Goal: Task Accomplishment & Management: Use online tool/utility

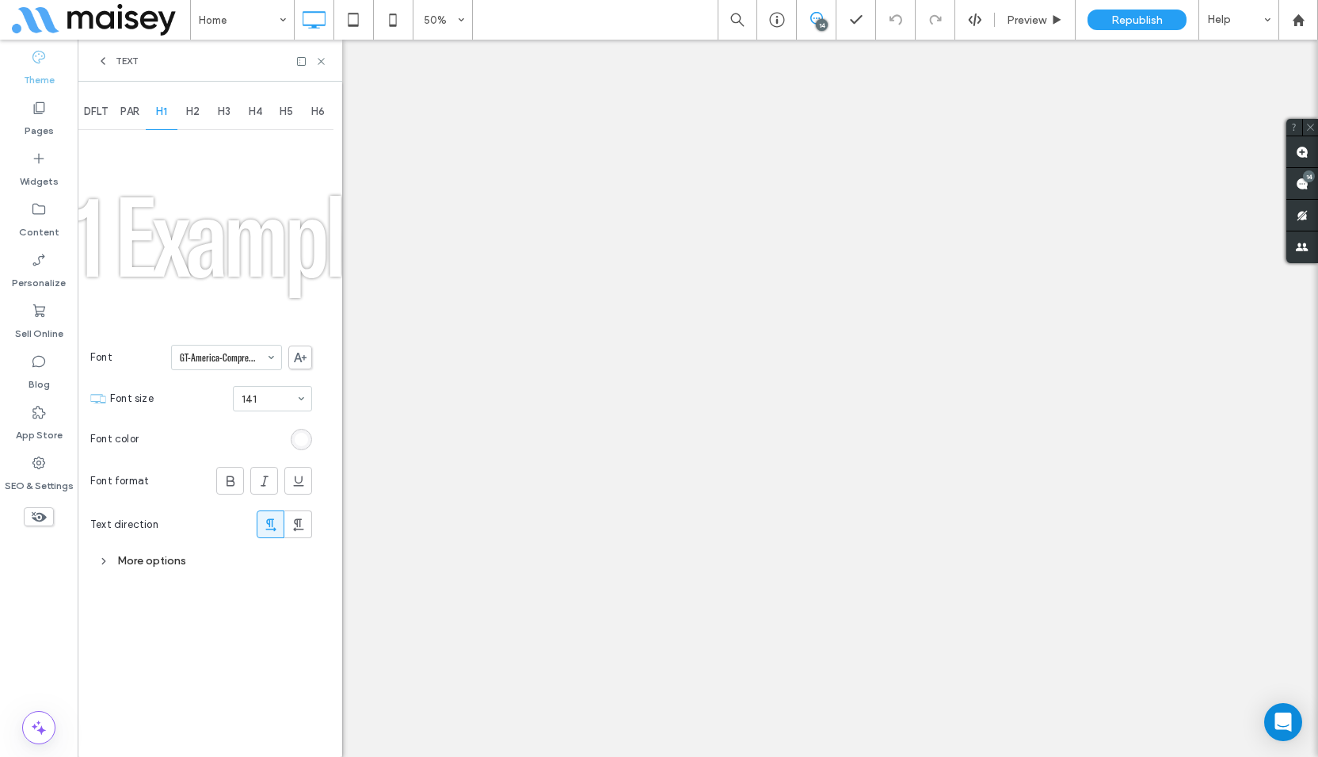
click at [307, 350] on span at bounding box center [300, 357] width 24 height 24
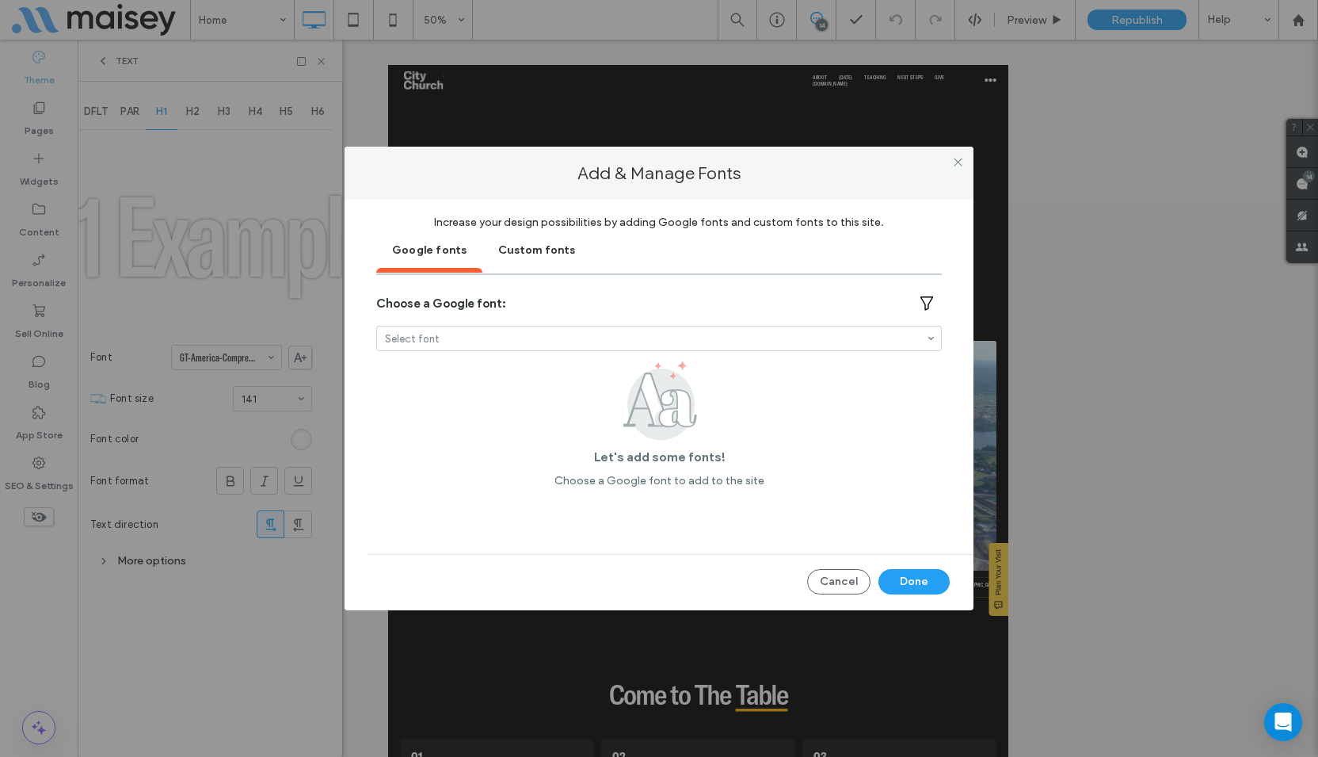
click at [536, 254] on div "Custom fonts" at bounding box center [536, 249] width 109 height 40
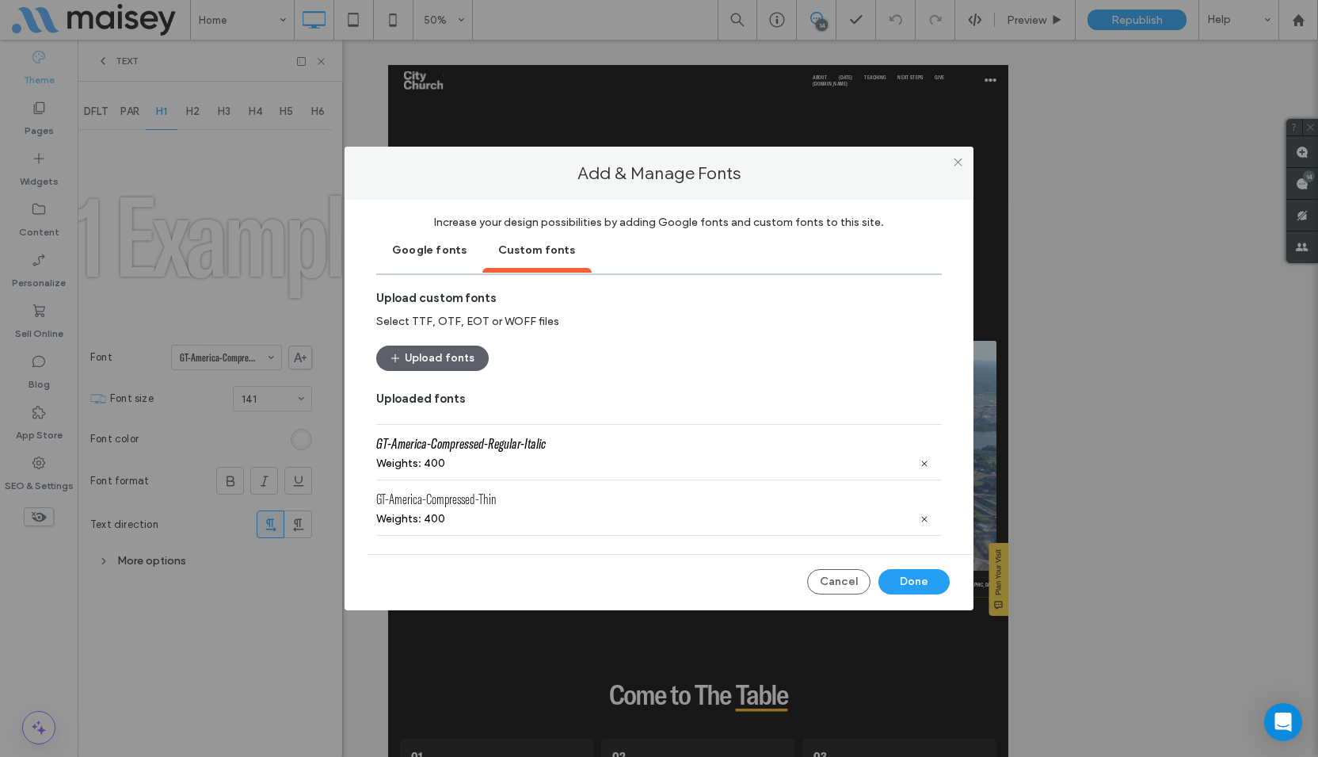
scroll to position [1030, 0]
click at [454, 361] on button "Upload fonts" at bounding box center [432, 357] width 112 height 25
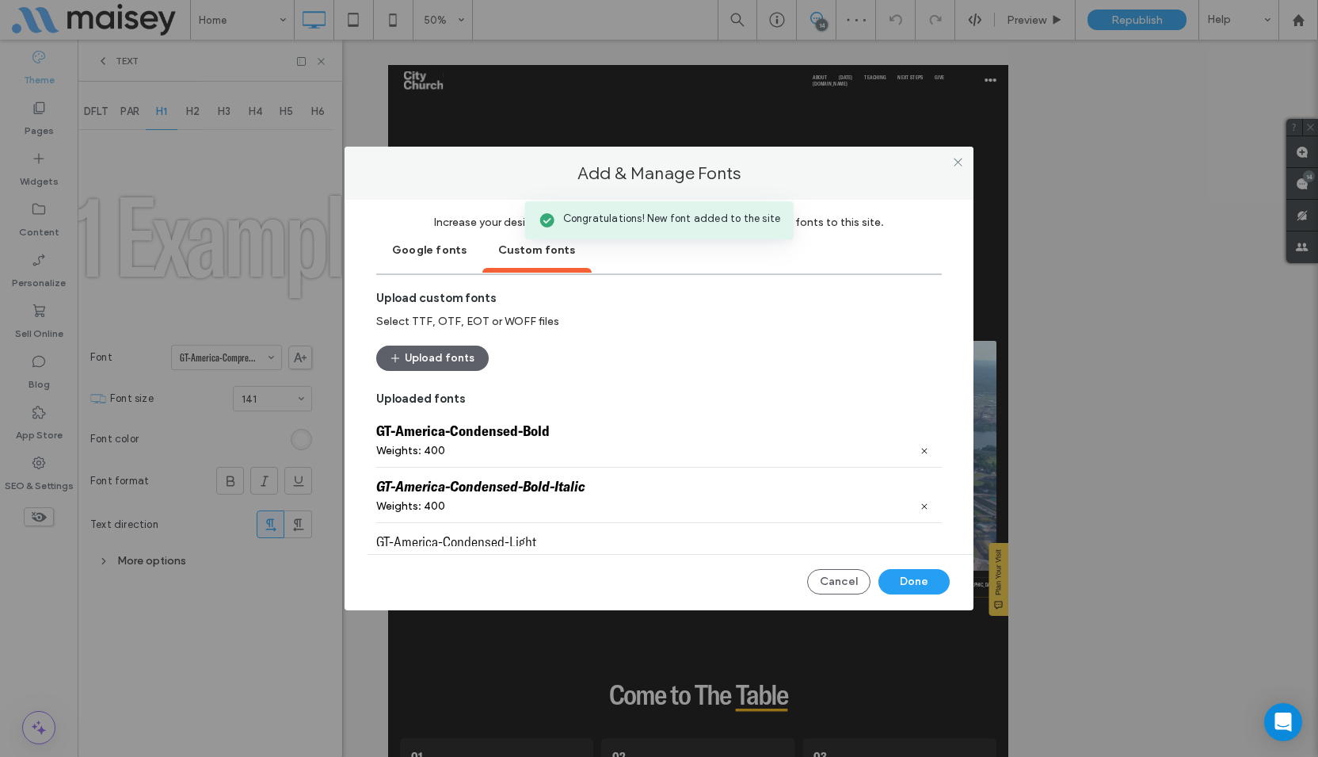
scroll to position [1505, 0]
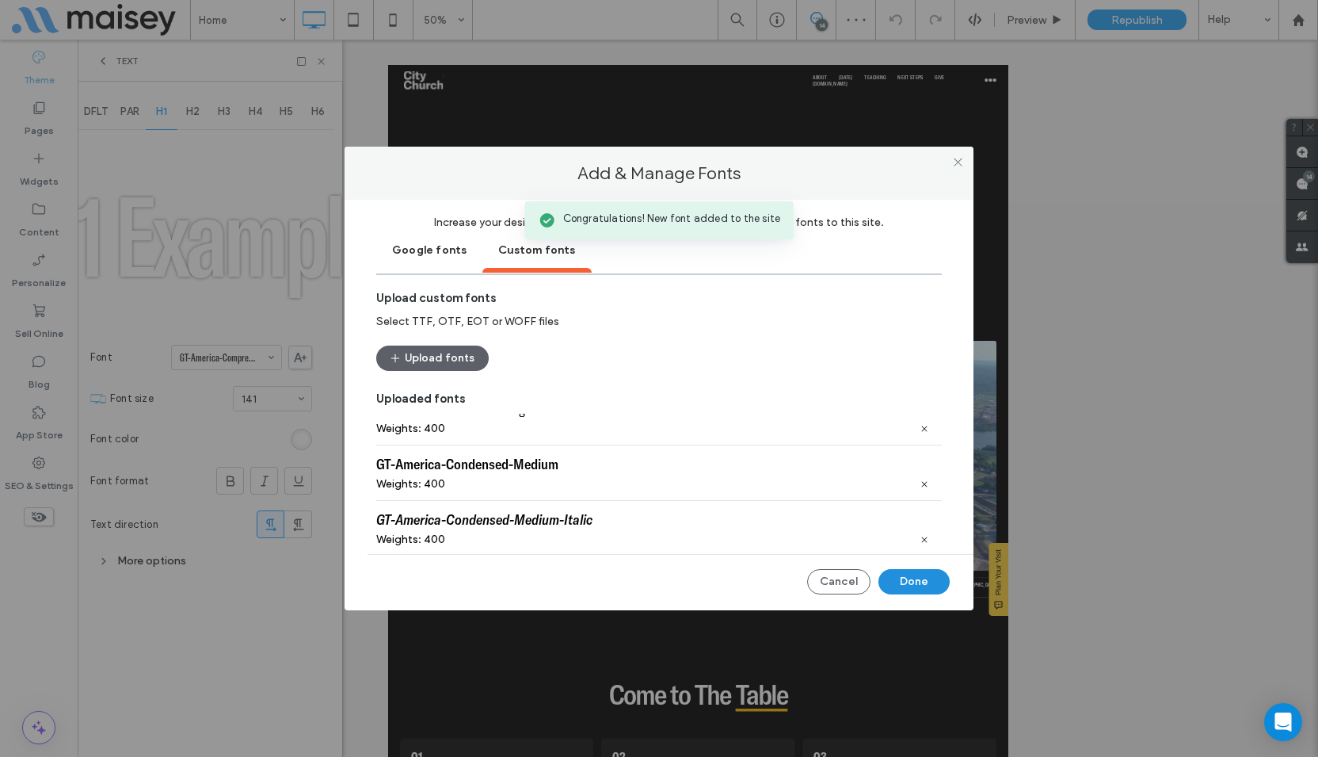
click at [916, 577] on button "Done" at bounding box center [914, 581] width 71 height 25
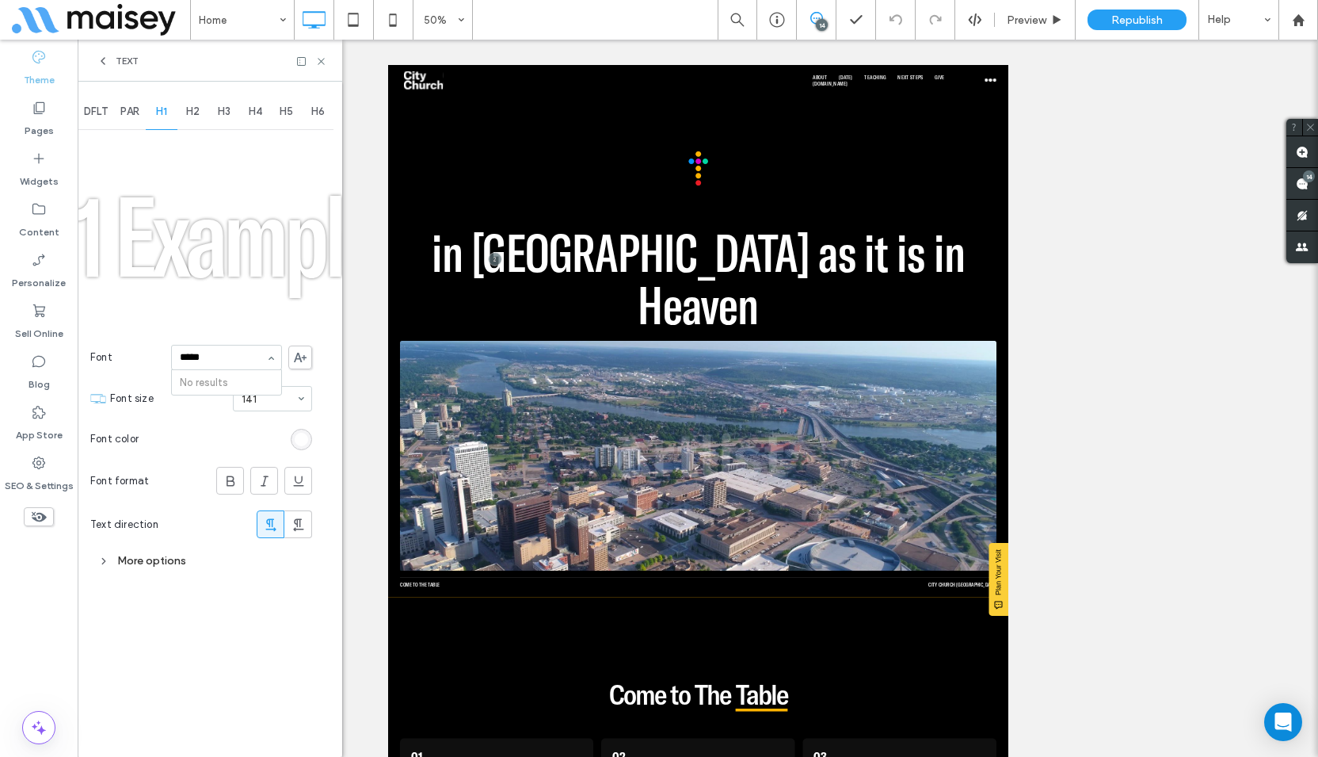
scroll to position [0, 0]
type input "********"
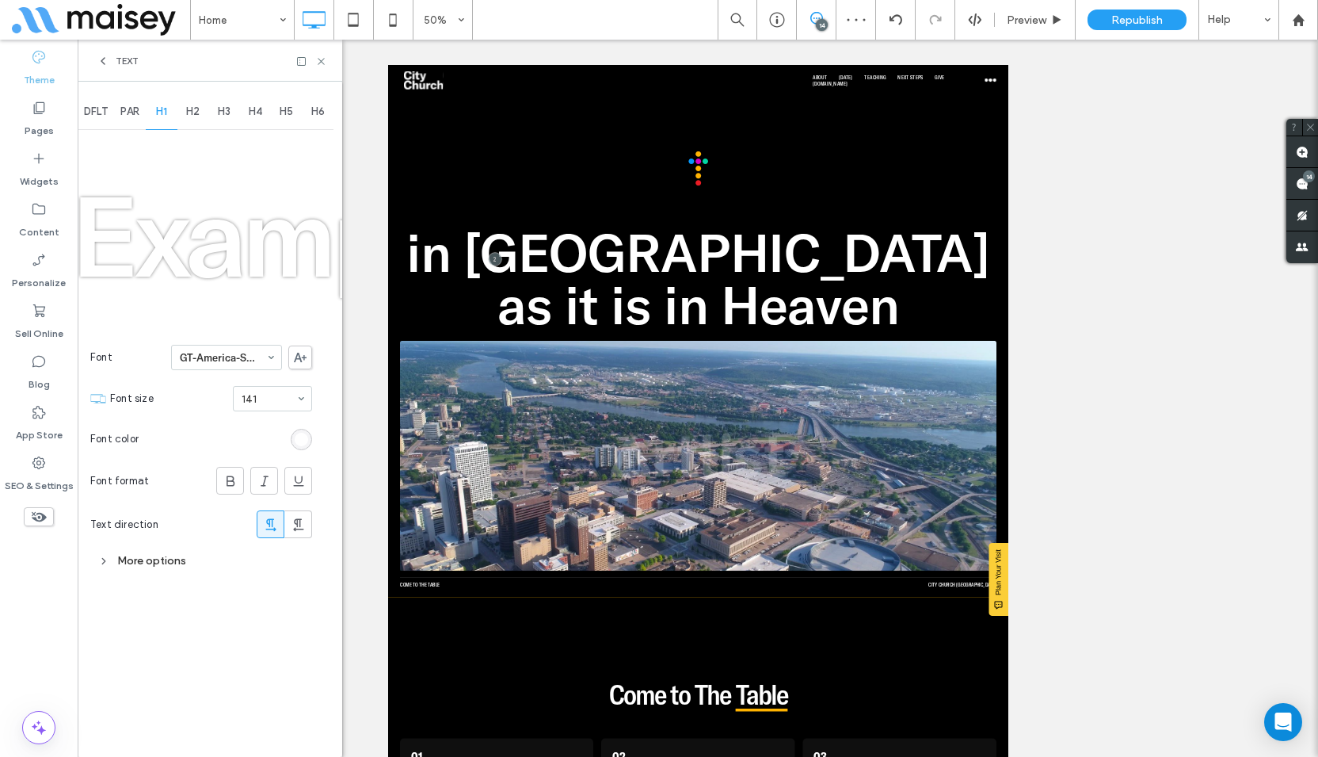
click at [176, 562] on div "More options" at bounding box center [201, 560] width 222 height 21
click at [197, 110] on span "H2" at bounding box center [192, 111] width 13 height 13
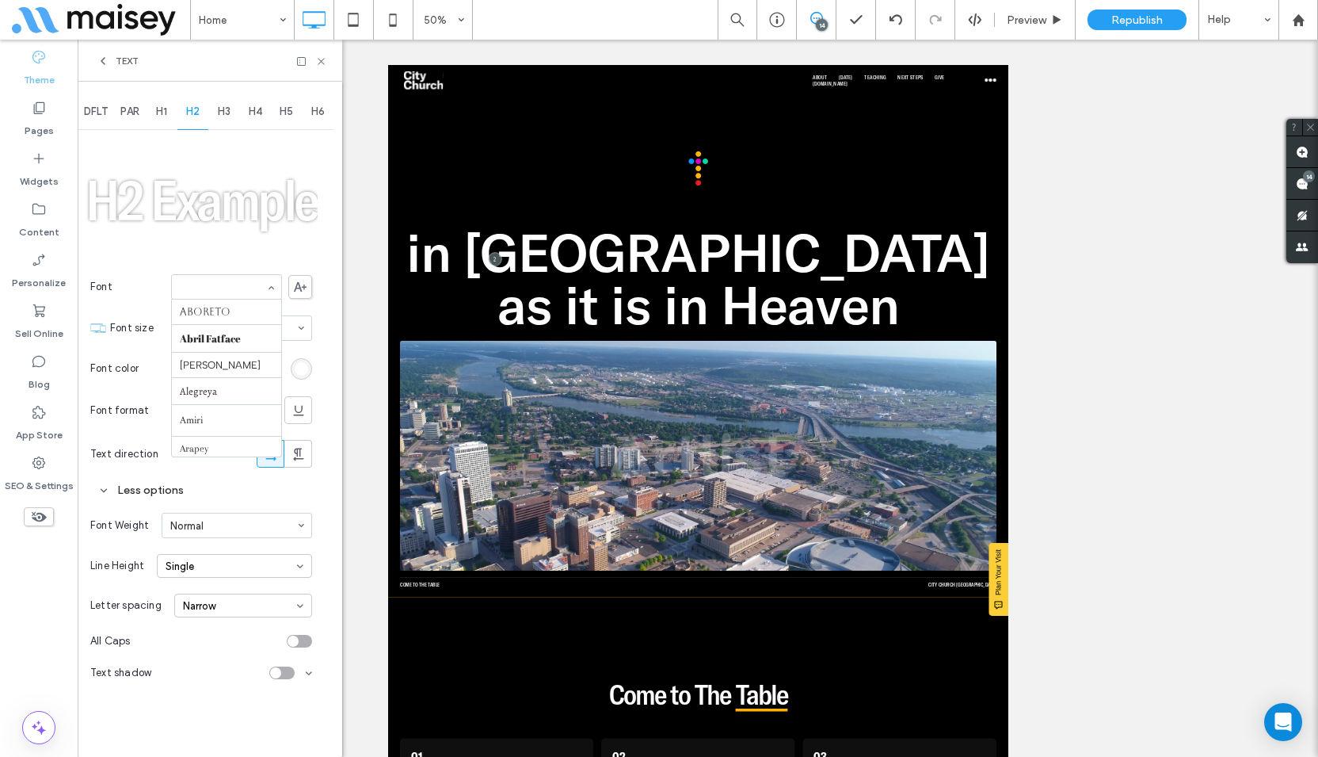
scroll to position [4212, 0]
click at [214, 277] on div at bounding box center [226, 287] width 109 height 24
click at [156, 114] on div "H1" at bounding box center [162, 111] width 32 height 35
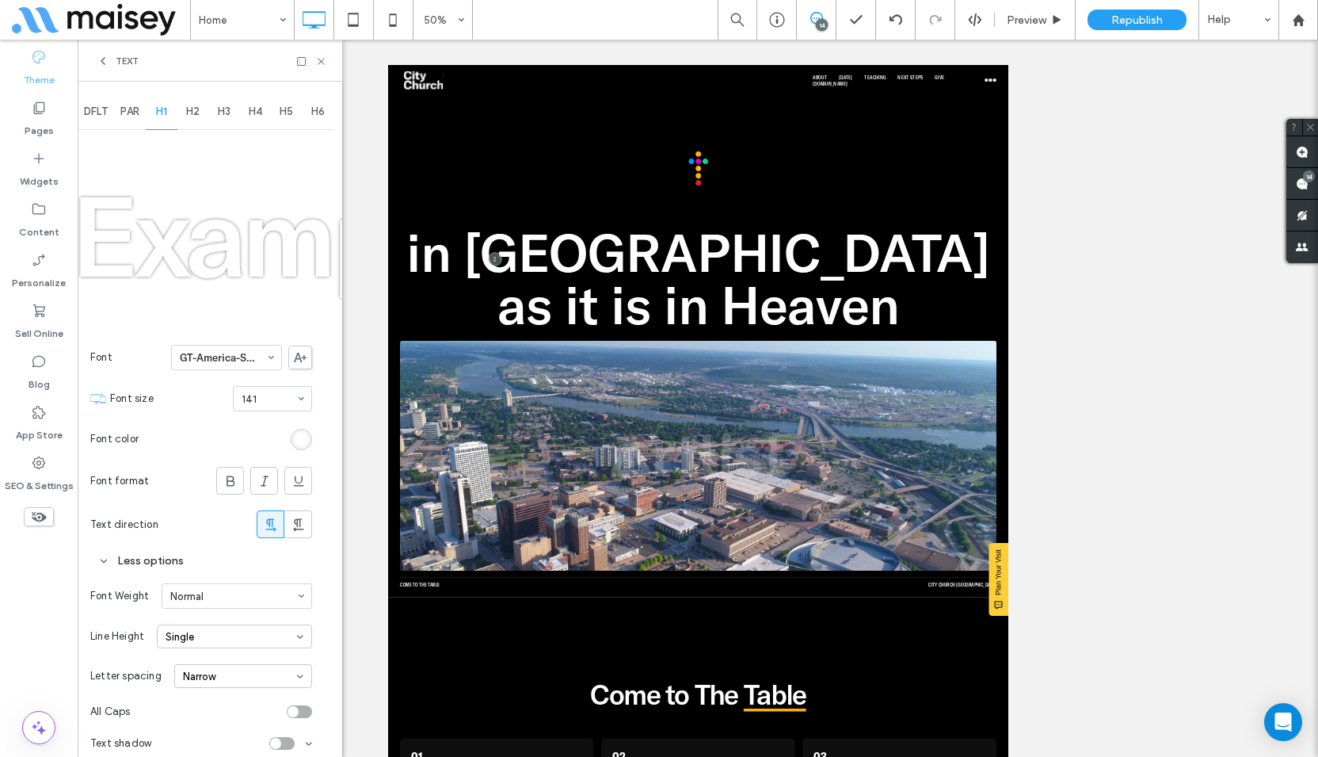
click at [222, 113] on div "H3" at bounding box center [224, 111] width 32 height 35
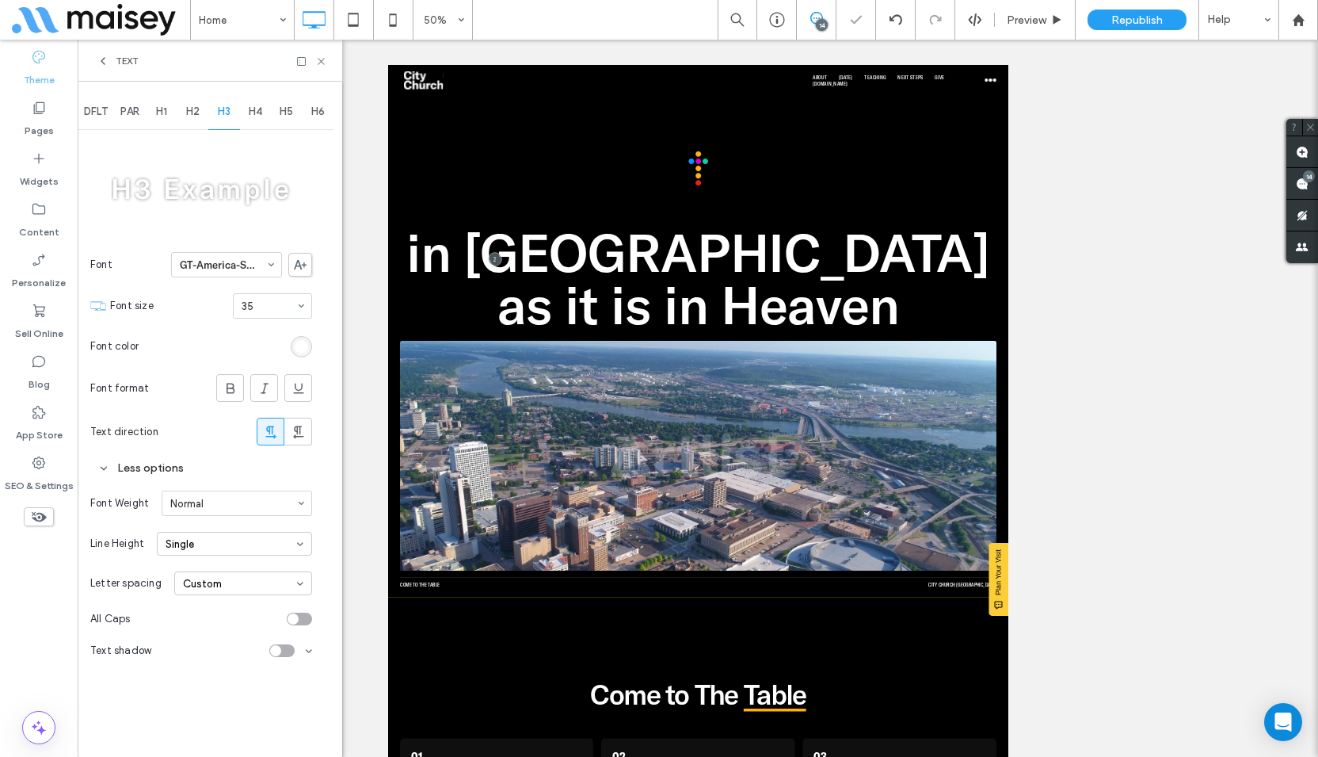
click at [318, 55] on icon at bounding box center [321, 61] width 12 height 12
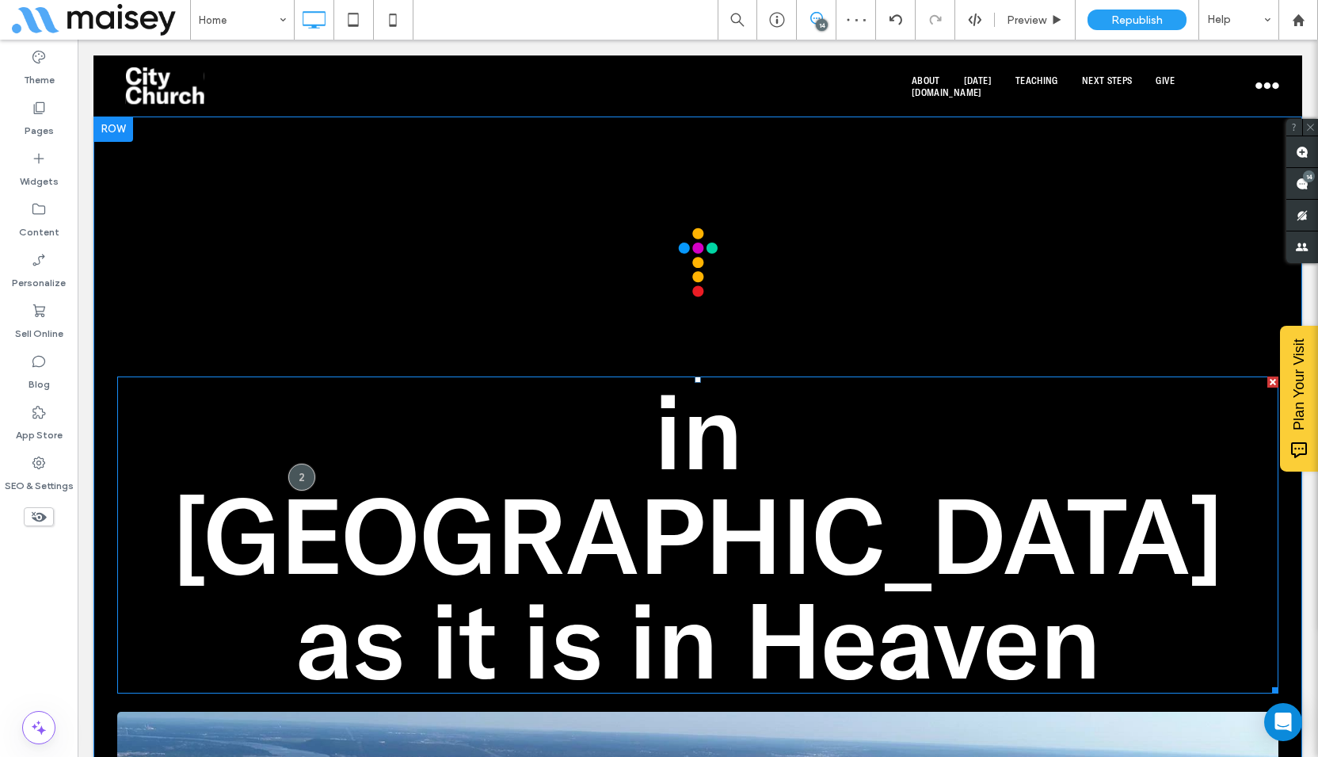
click at [1134, 476] on h1 "in [GEOGRAPHIC_DATA] as it is in Heaven" at bounding box center [697, 535] width 1161 height 314
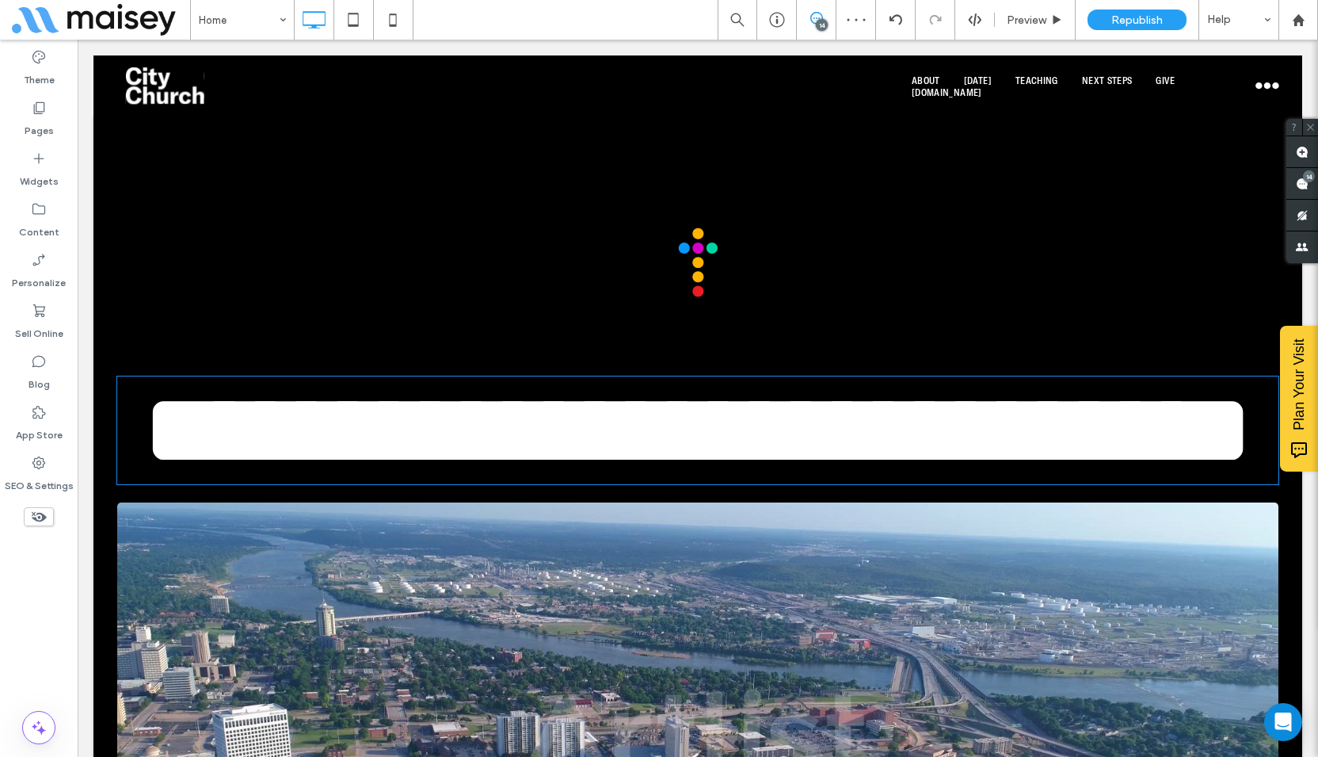
type input "**********"
type input "***"
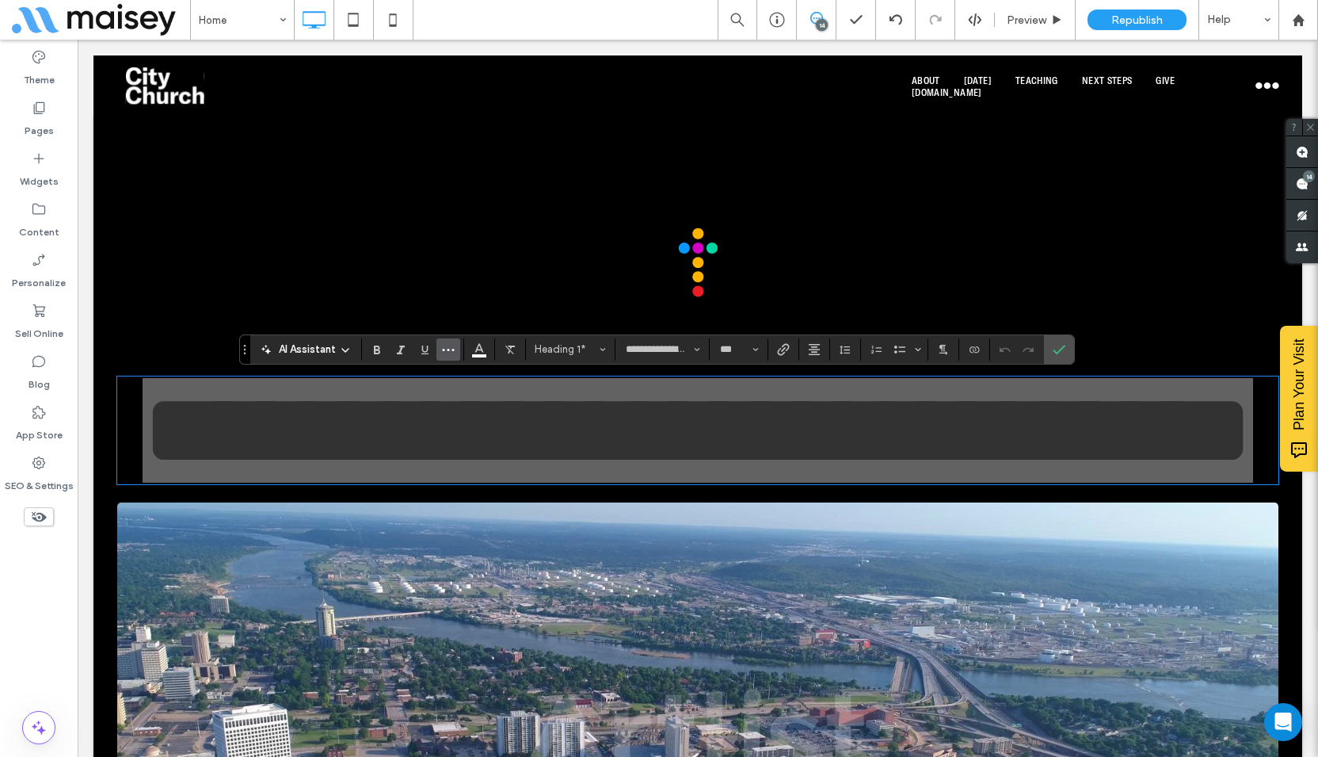
click at [449, 353] on icon "More" at bounding box center [448, 349] width 13 height 13
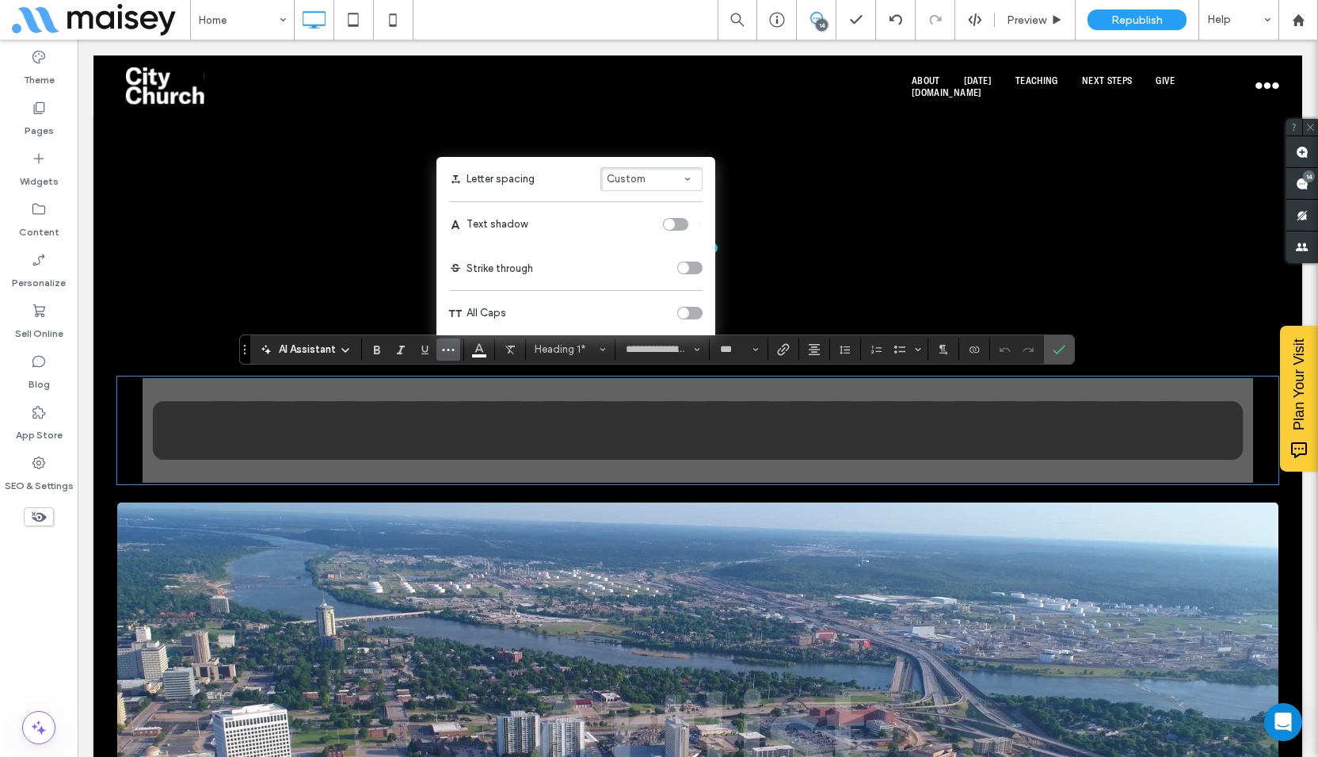
click at [633, 181] on span "Custom" at bounding box center [626, 179] width 39 height 12
click at [638, 112] on div "Narrow" at bounding box center [642, 108] width 48 height 12
click at [1054, 344] on icon "Confirm" at bounding box center [1059, 349] width 13 height 13
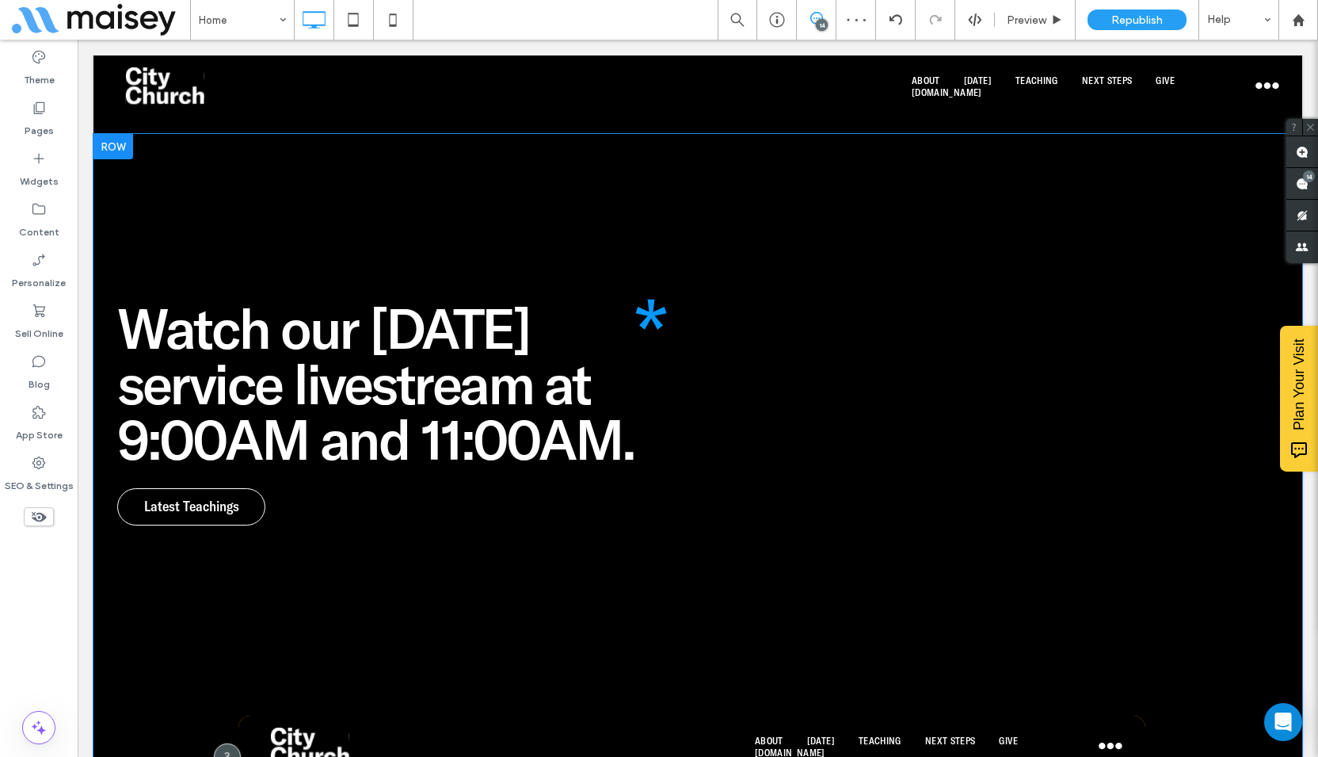
scroll to position [2218, 0]
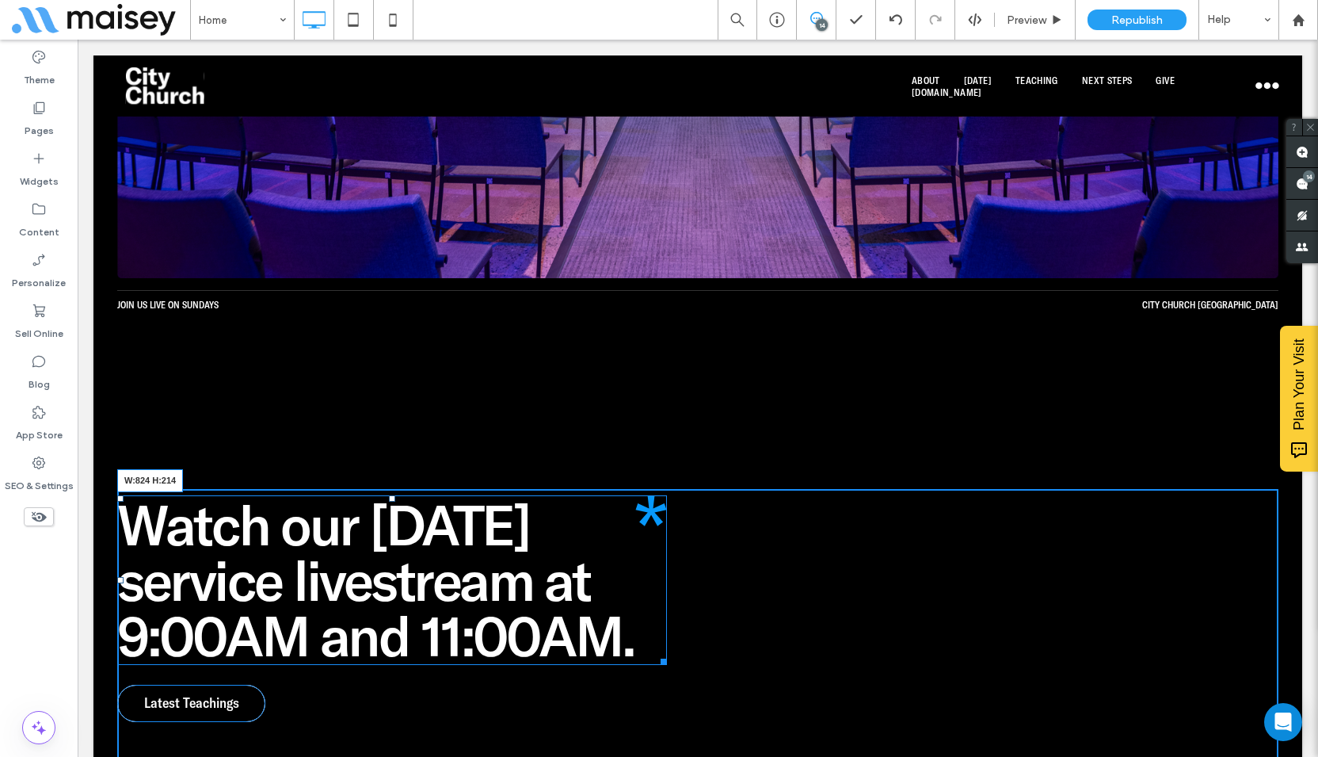
drag, startPoint x: 660, startPoint y: 549, endPoint x: 763, endPoint y: 551, distance: 103.0
click at [667, 653] on div at bounding box center [661, 659] width 12 height 12
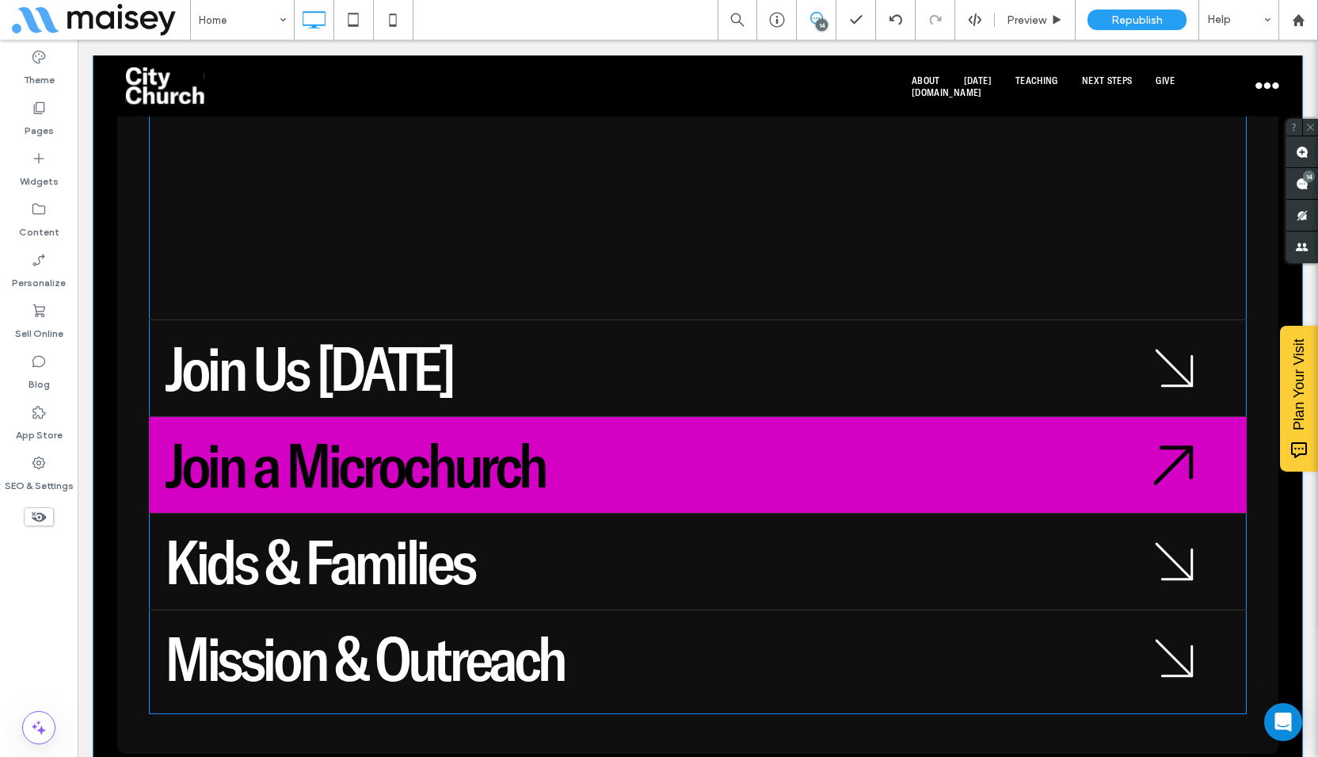
scroll to position [3803, 0]
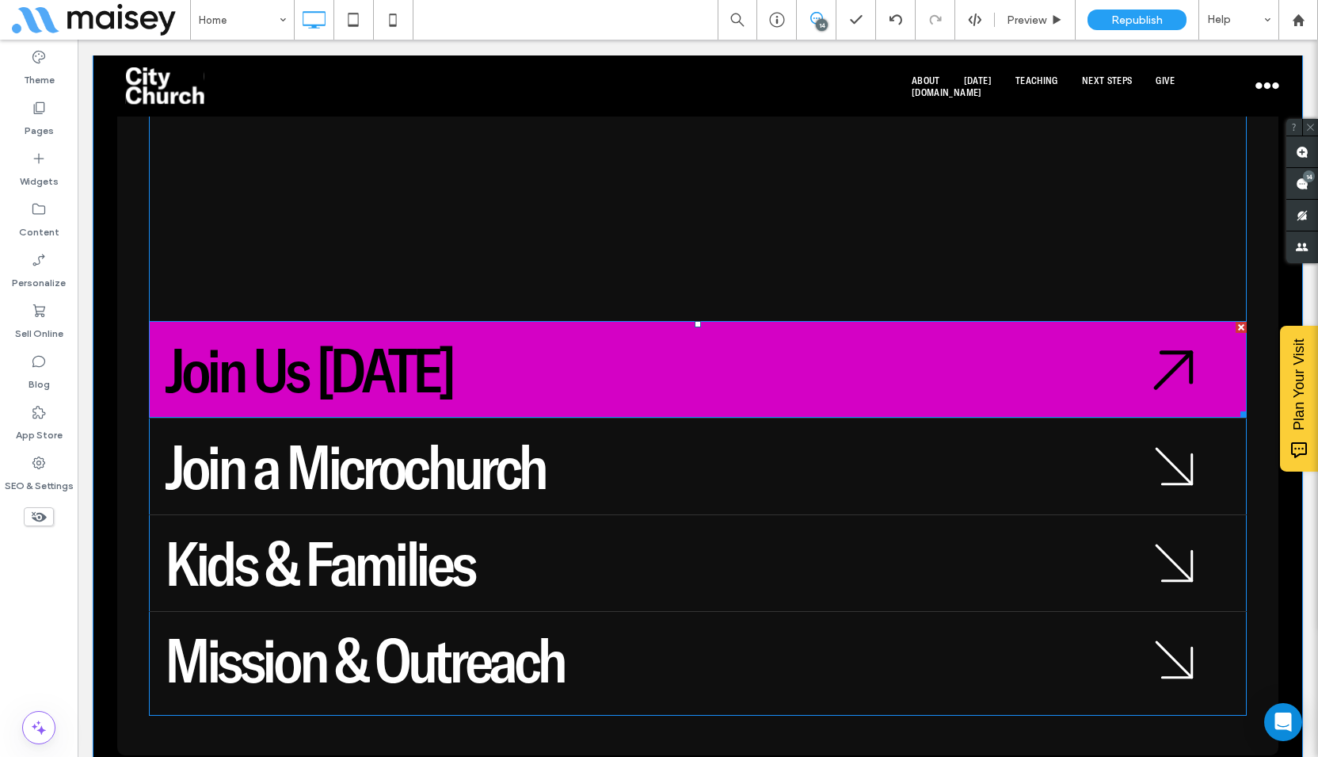
click at [424, 331] on span "Join Us [DATE]" at bounding box center [309, 369] width 288 height 77
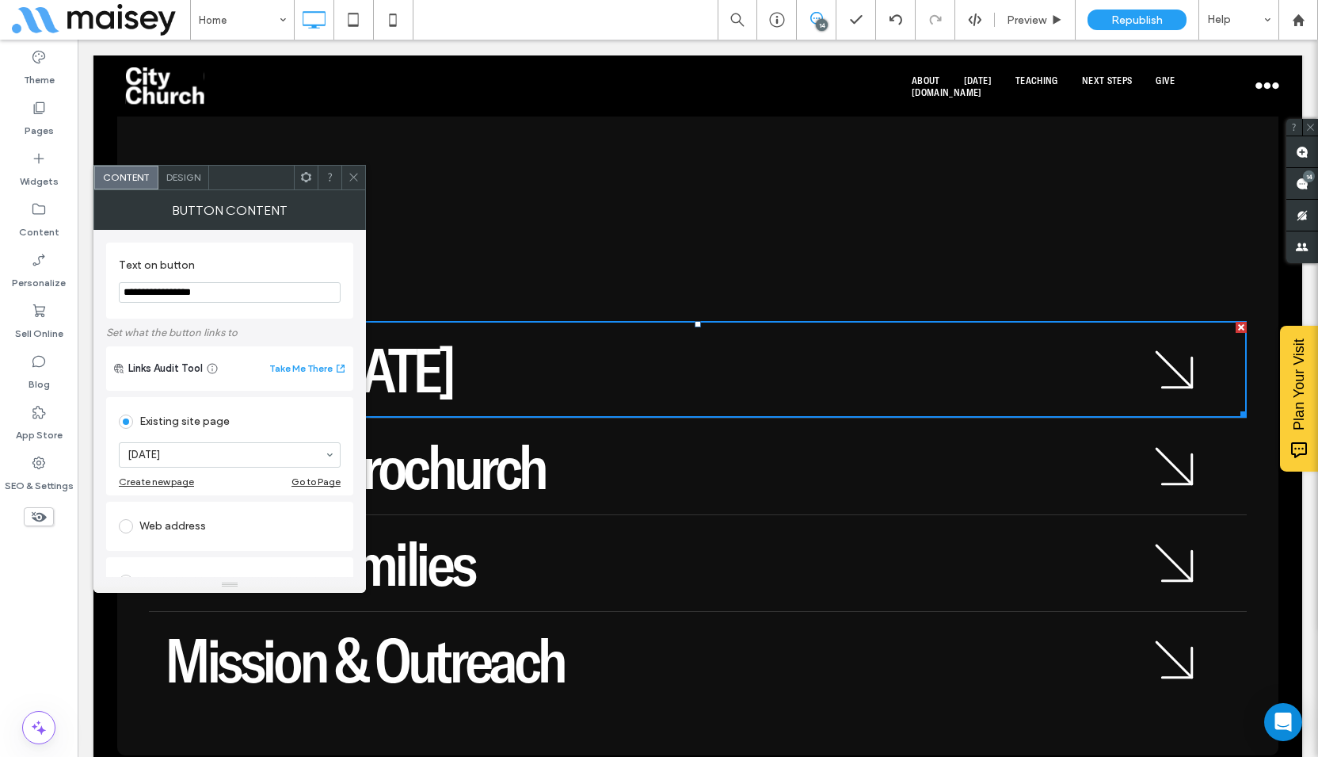
click at [190, 174] on span "Design" at bounding box center [183, 177] width 34 height 12
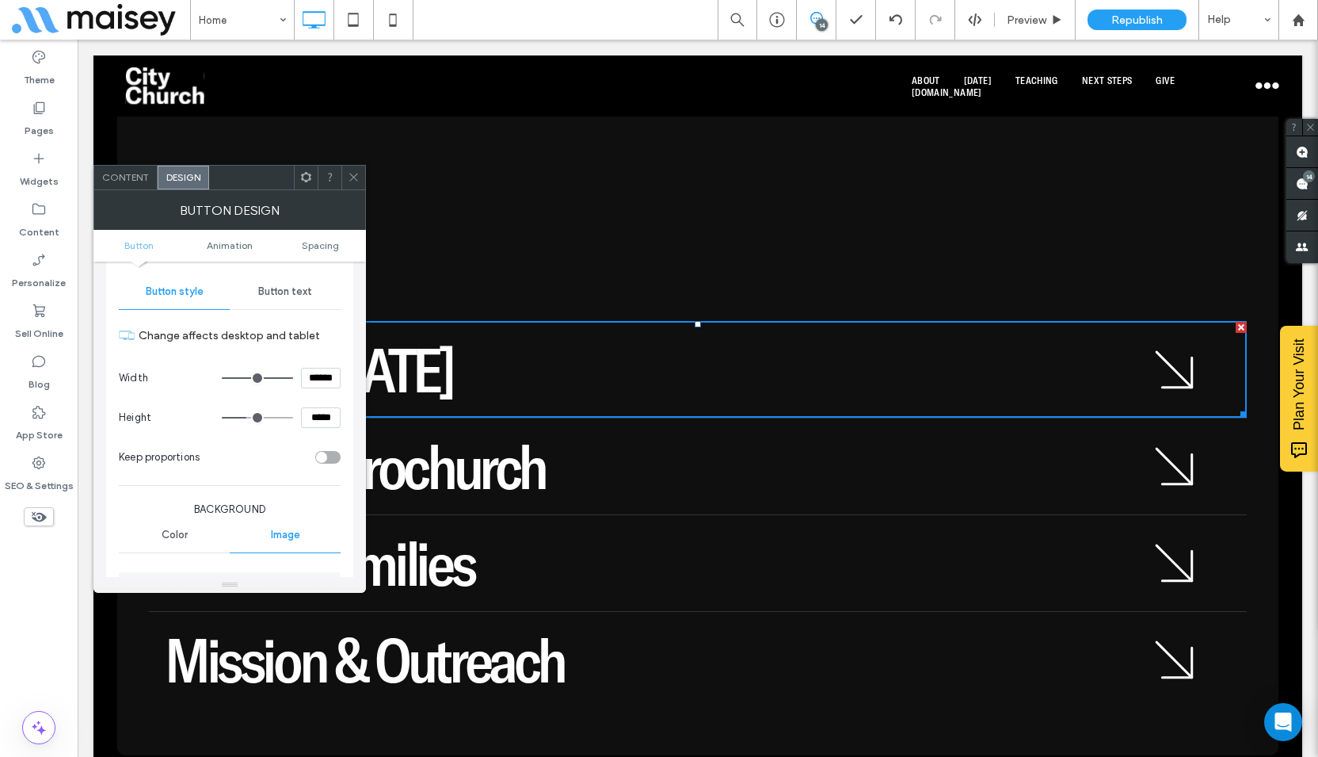
scroll to position [158, 0]
click at [271, 284] on span "Button text" at bounding box center [285, 286] width 54 height 13
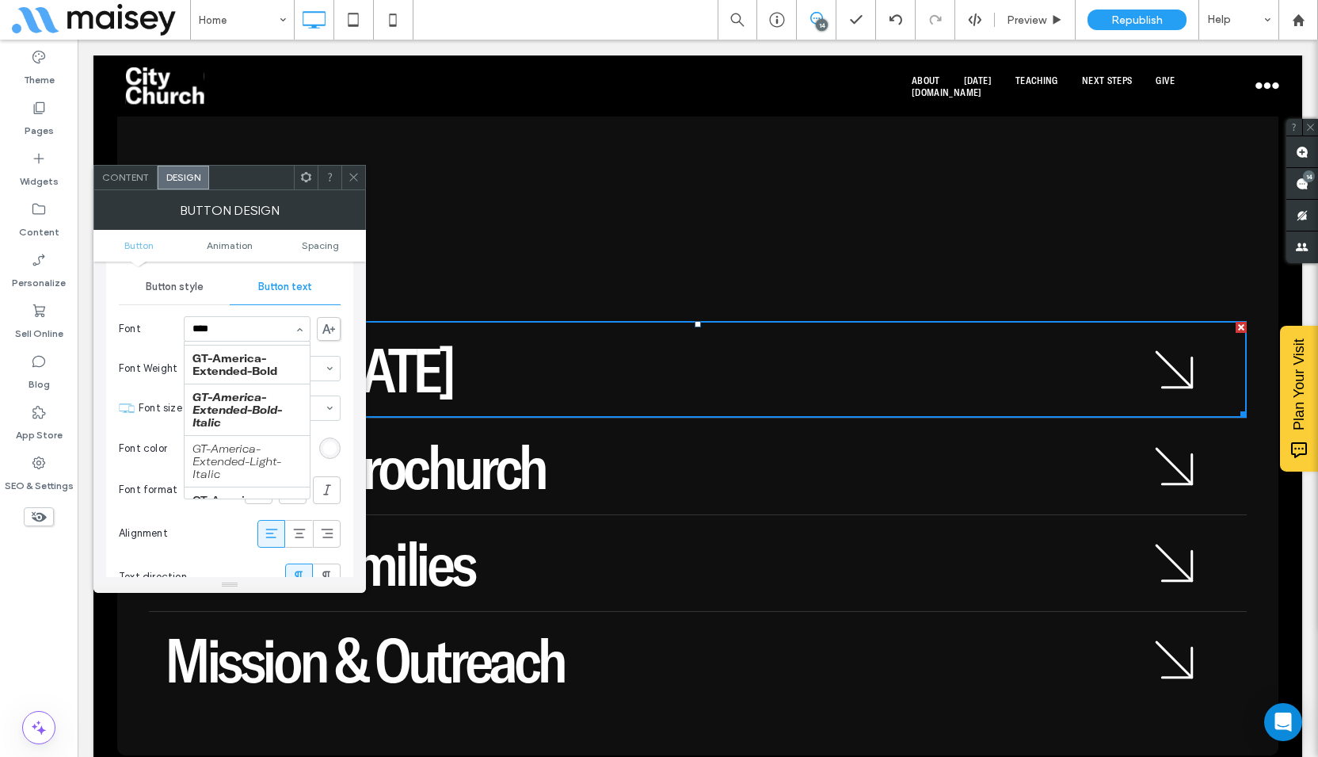
scroll to position [0, 0]
type input "**********"
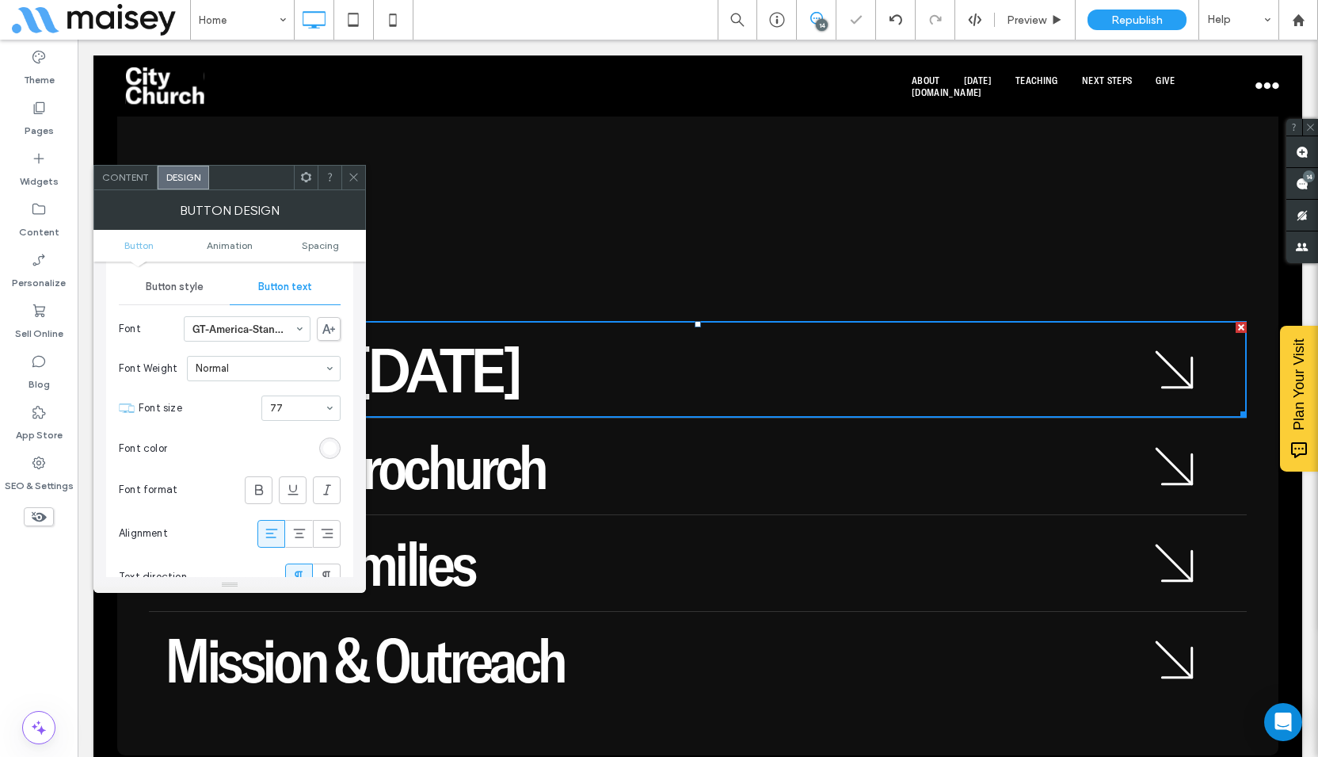
click at [353, 166] on span at bounding box center [354, 178] width 12 height 24
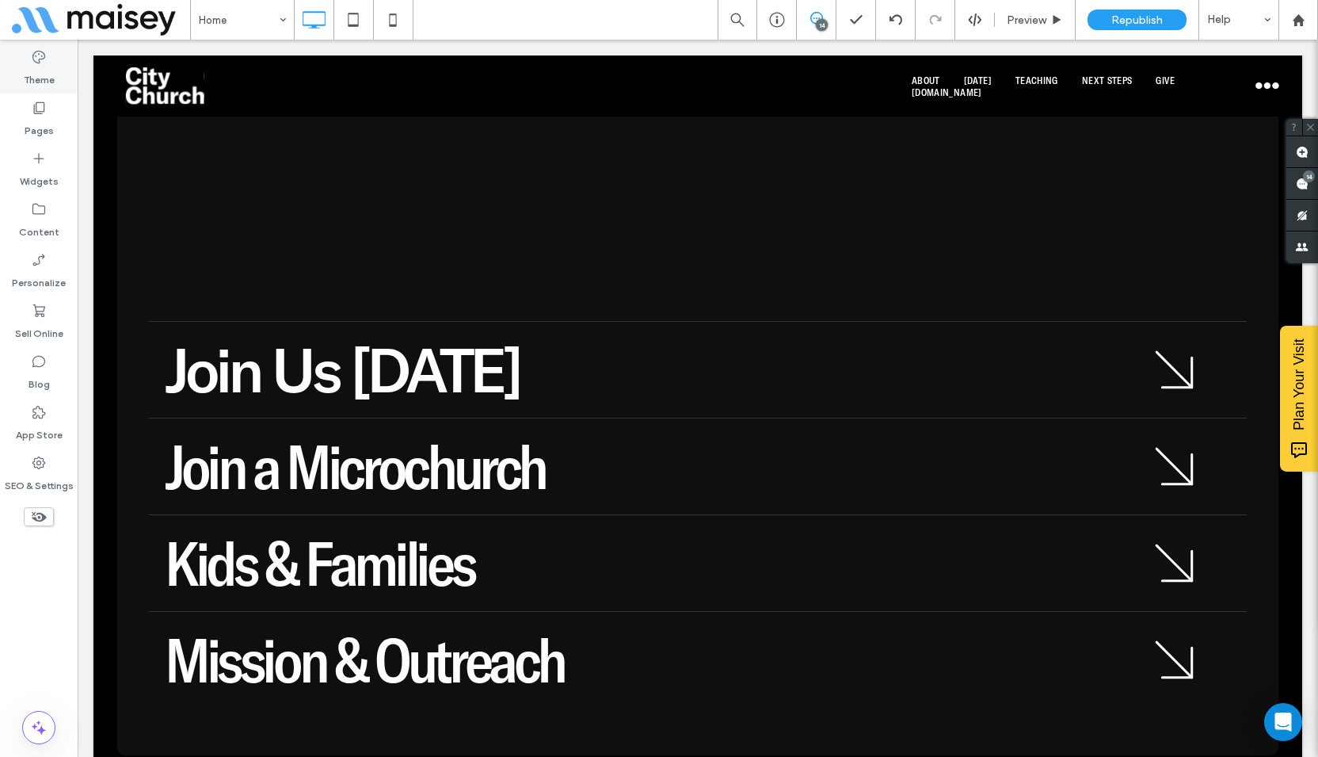
click at [44, 67] on label "Theme" at bounding box center [39, 76] width 31 height 22
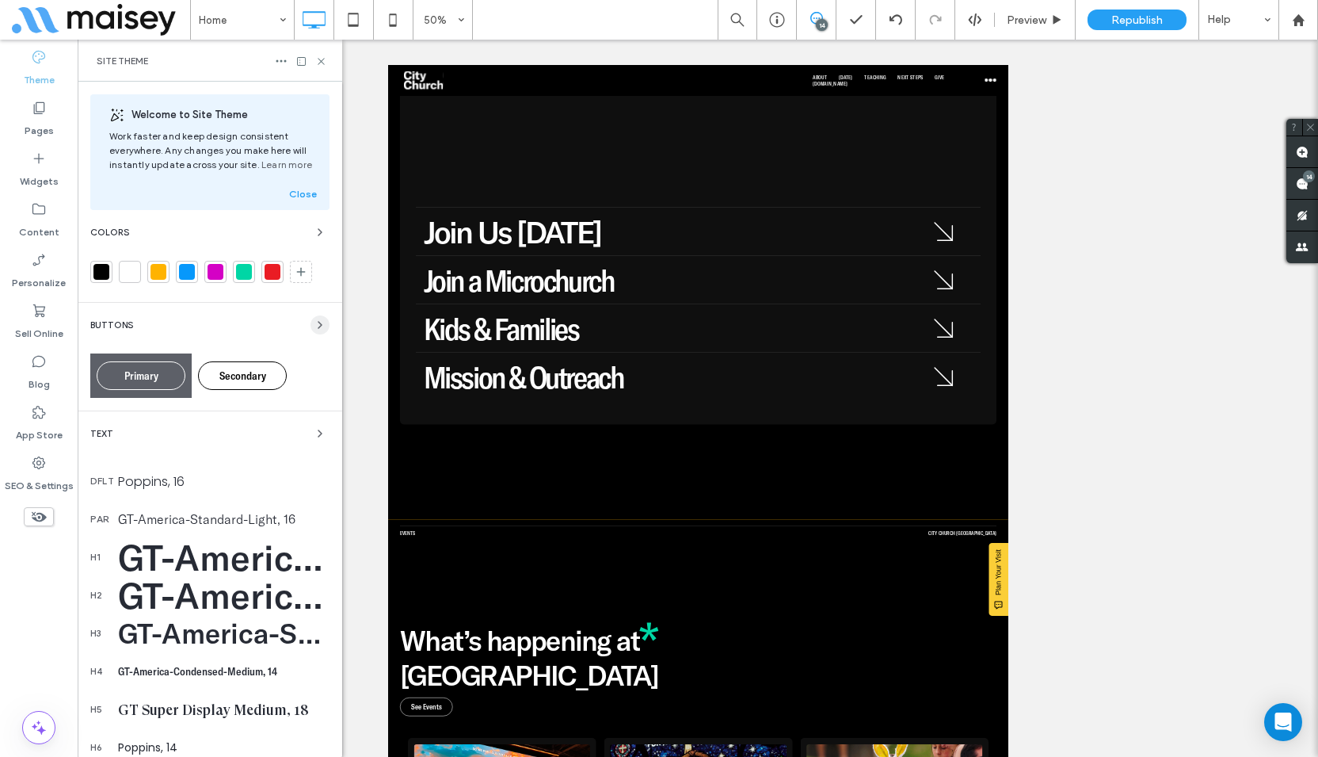
click at [311, 324] on span "button" at bounding box center [320, 324] width 19 height 19
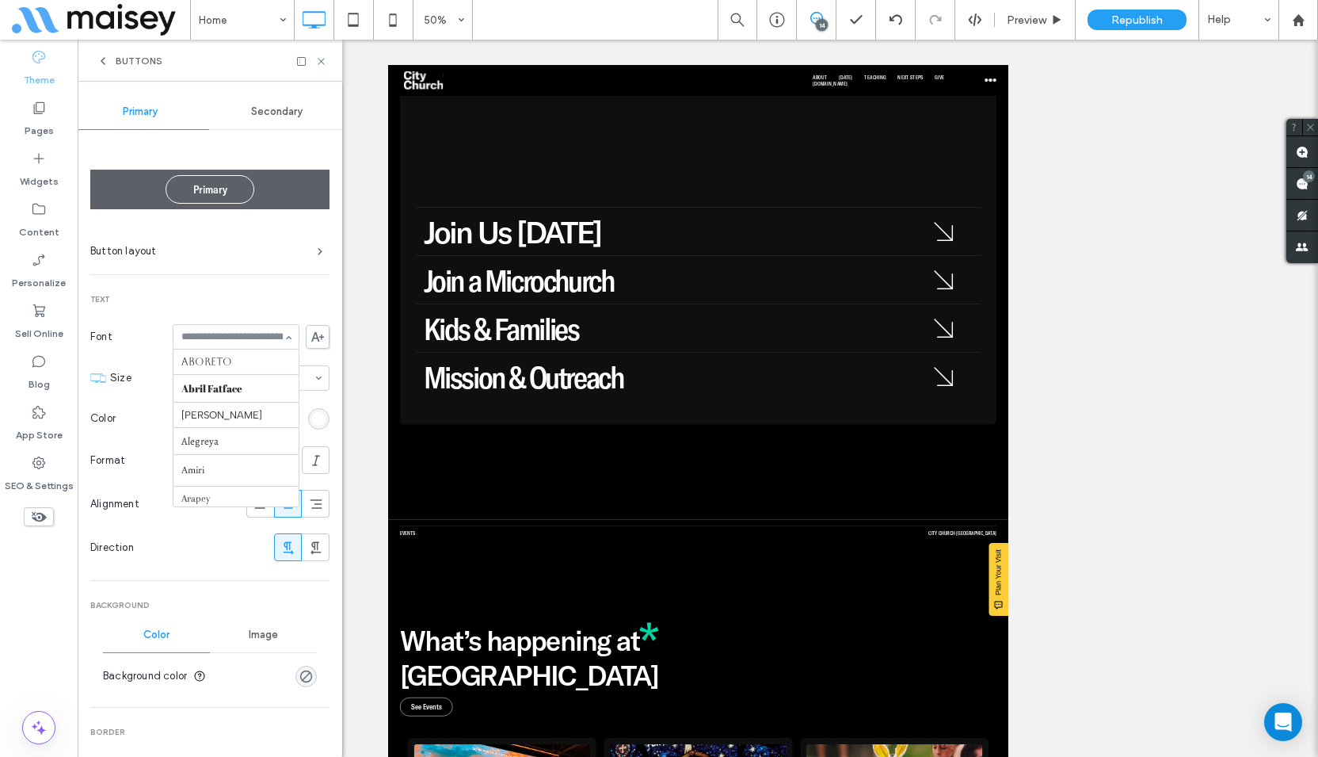
scroll to position [1599, 0]
paste input "**********"
type input "**********"
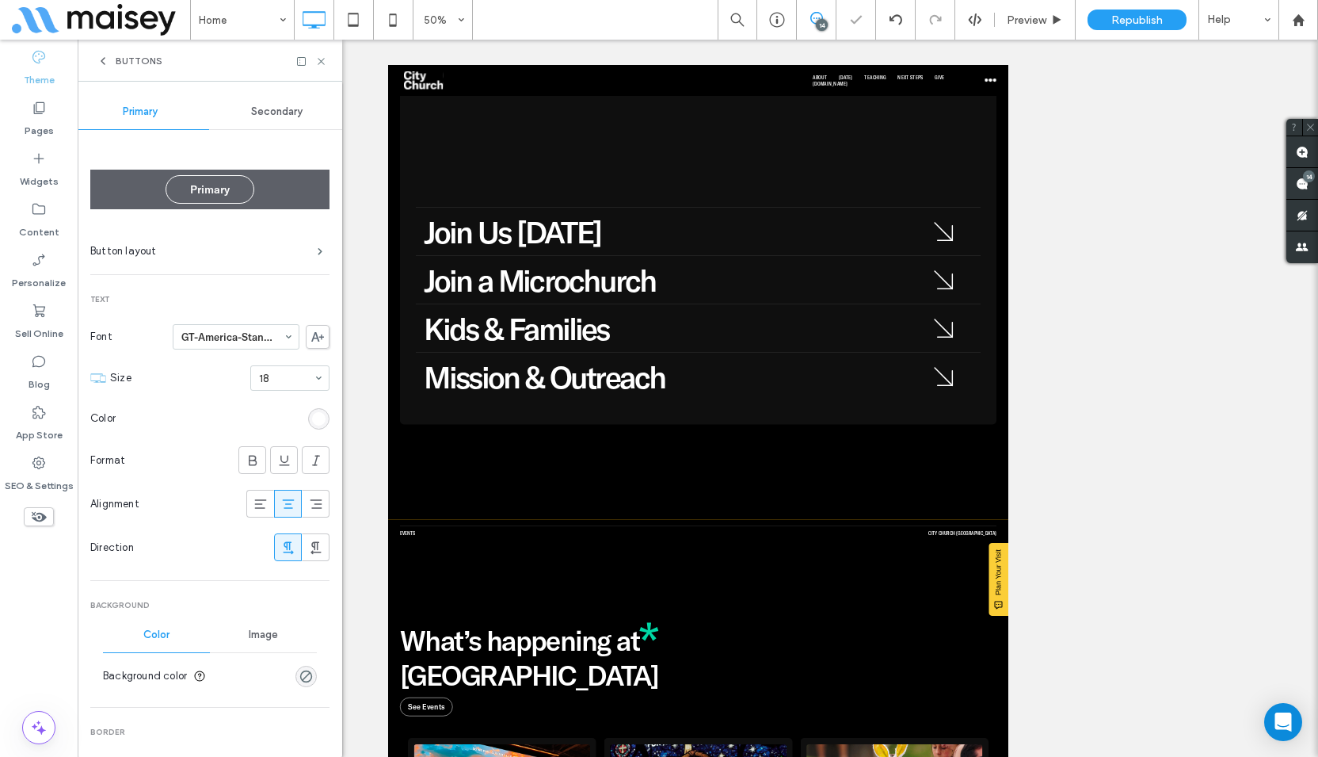
scroll to position [0, 0]
click at [270, 116] on span "Secondary" at bounding box center [276, 111] width 51 height 13
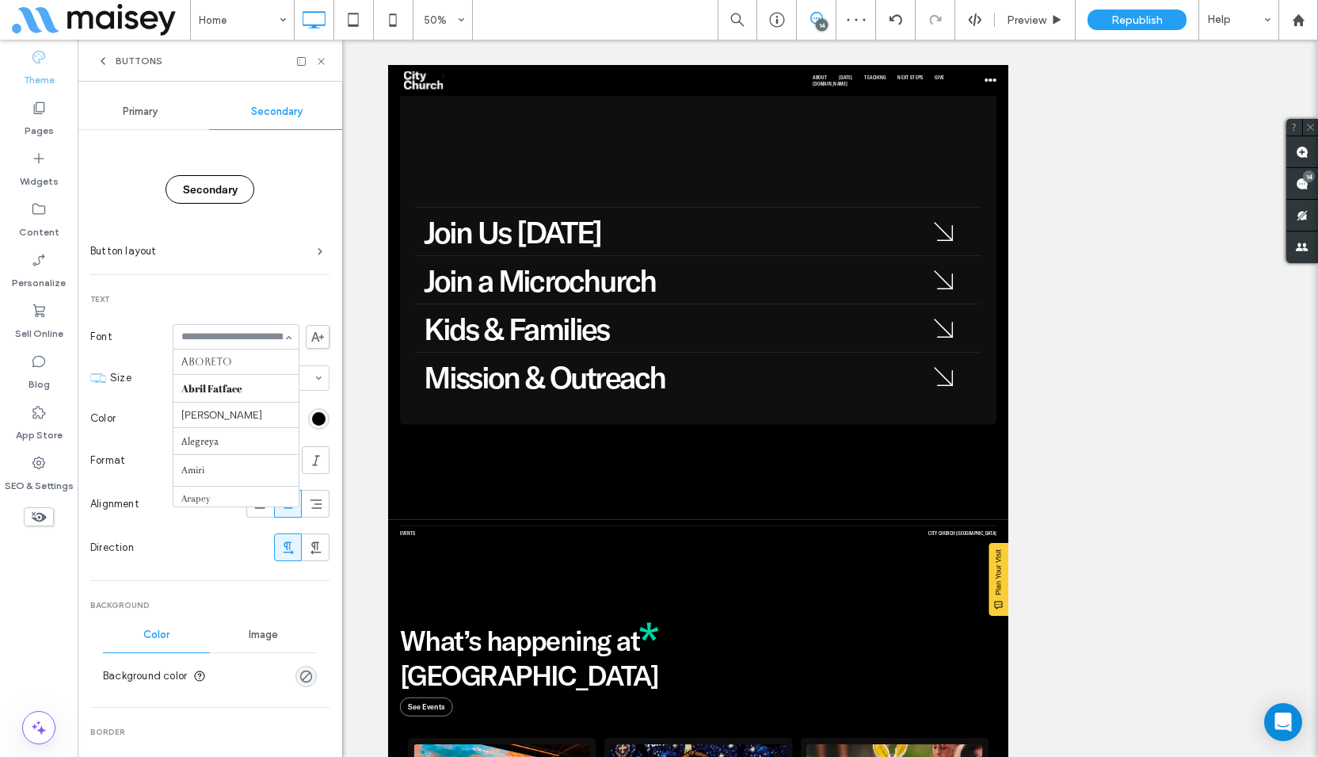
scroll to position [3895, 0]
paste input "**********"
type input "**********"
click at [317, 59] on icon at bounding box center [321, 61] width 12 height 12
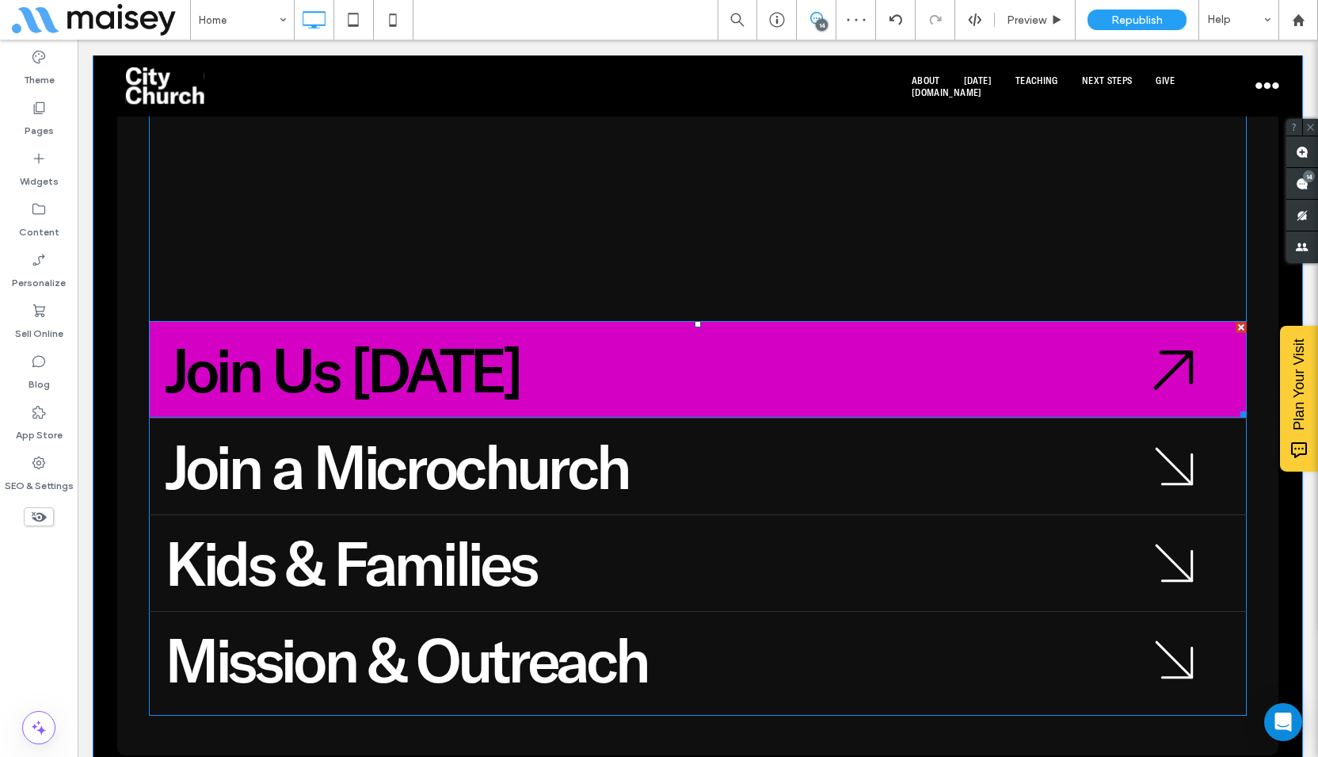
click at [350, 331] on span "Join Us [DATE]" at bounding box center [343, 369] width 356 height 77
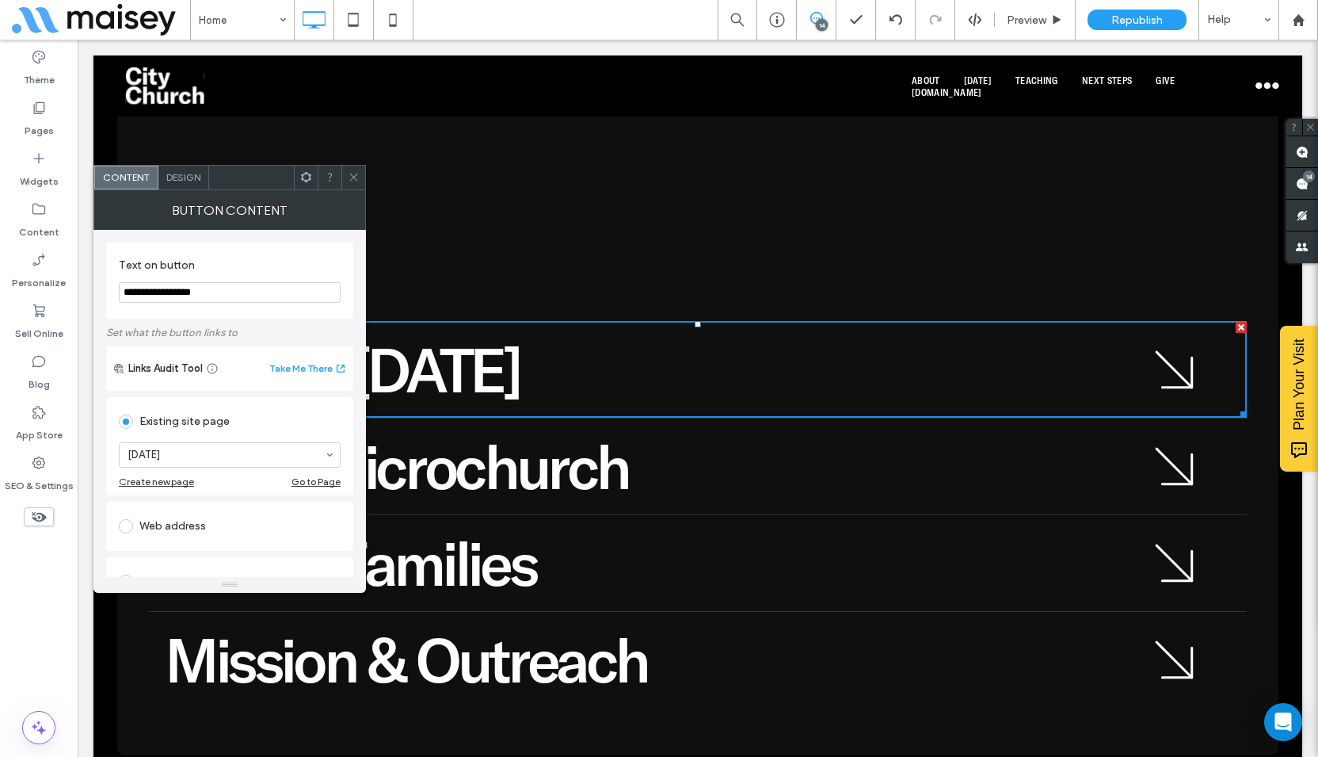
click at [356, 175] on icon at bounding box center [354, 177] width 12 height 12
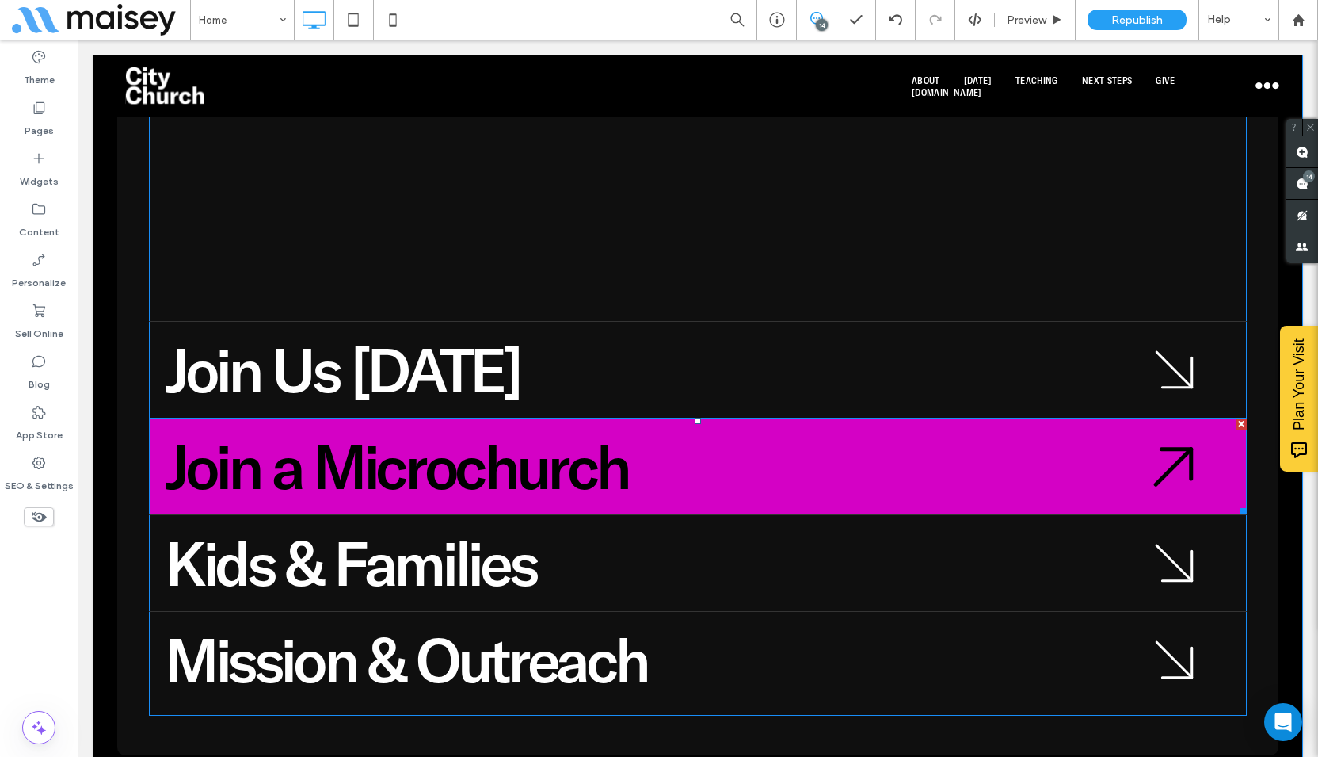
click at [433, 428] on span "Join a Microchurch" at bounding box center [396, 466] width 463 height 77
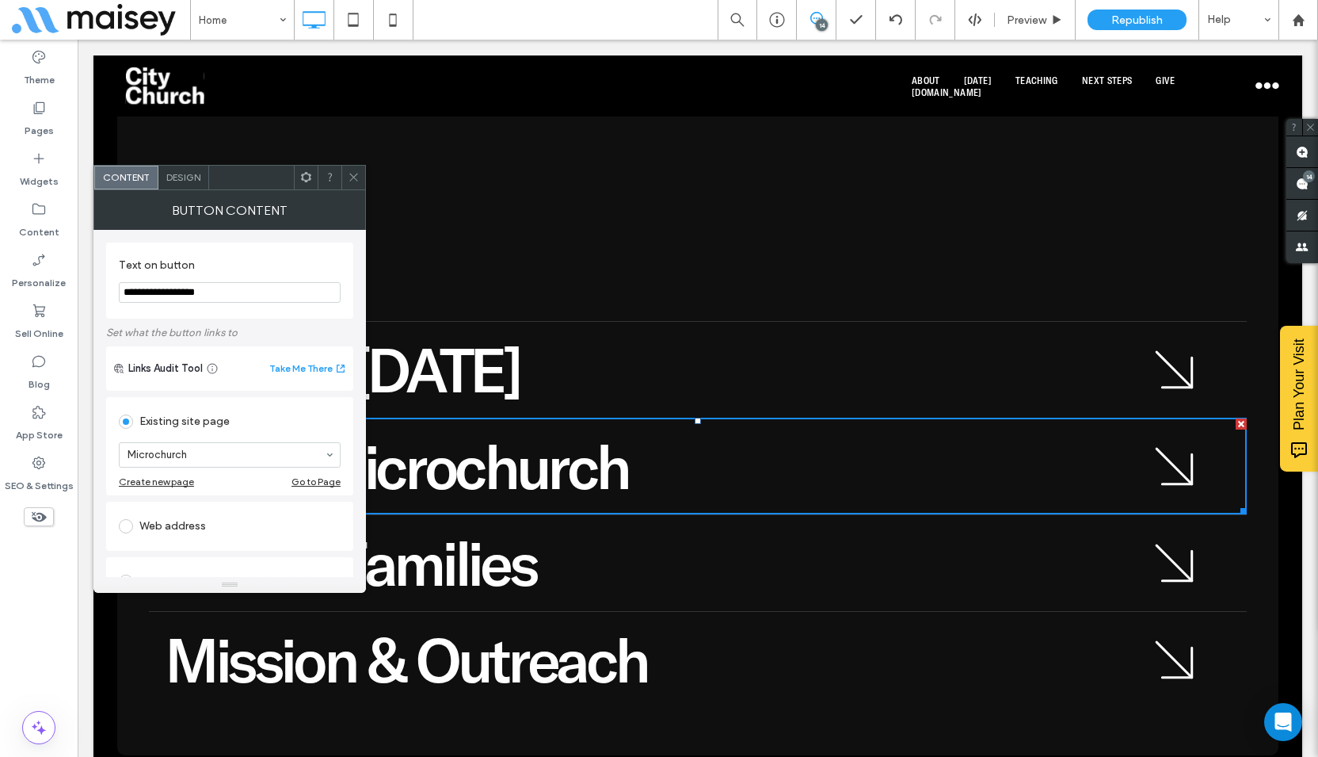
click at [170, 181] on span "Design" at bounding box center [183, 177] width 34 height 12
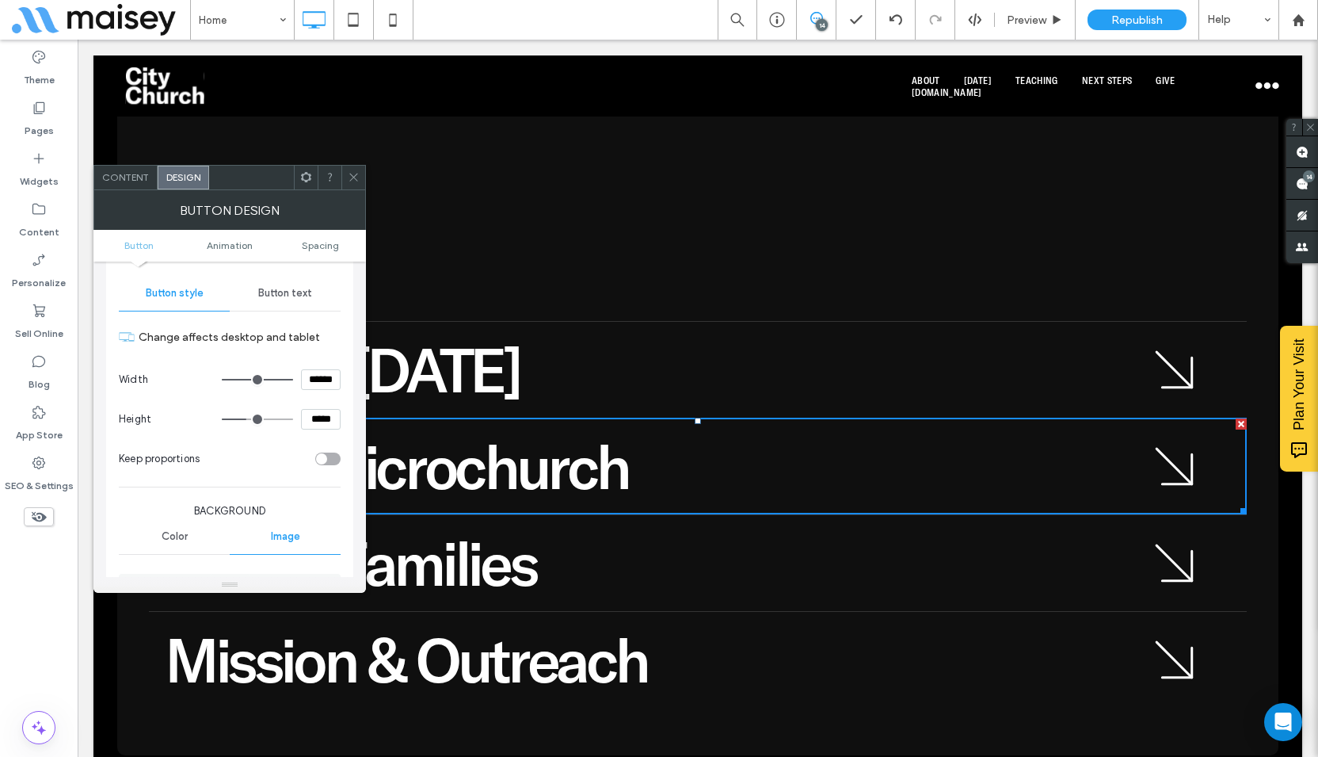
scroll to position [158, 0]
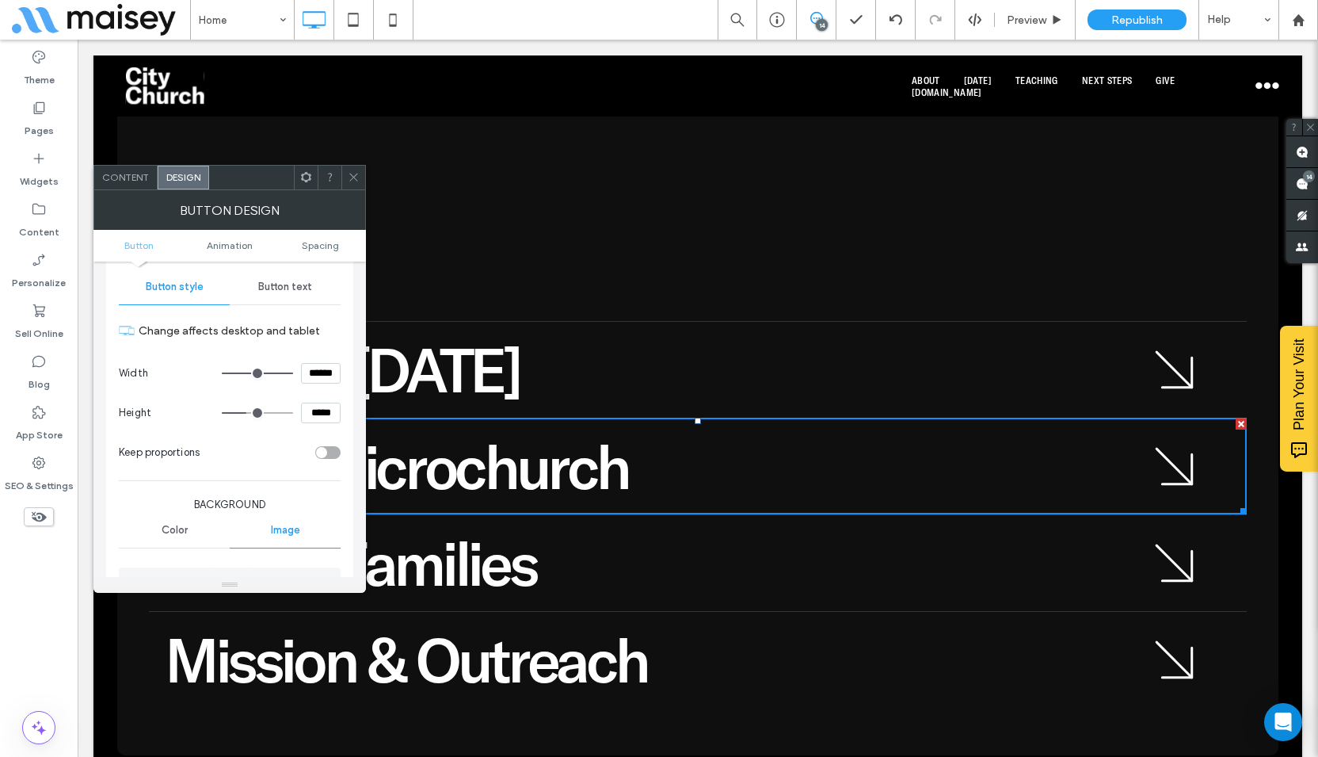
click at [281, 305] on div "Button style Button text Change affects desktop and tablet Width ****** Height …" at bounding box center [230, 668] width 222 height 799
click at [284, 284] on span "Button text" at bounding box center [285, 286] width 54 height 13
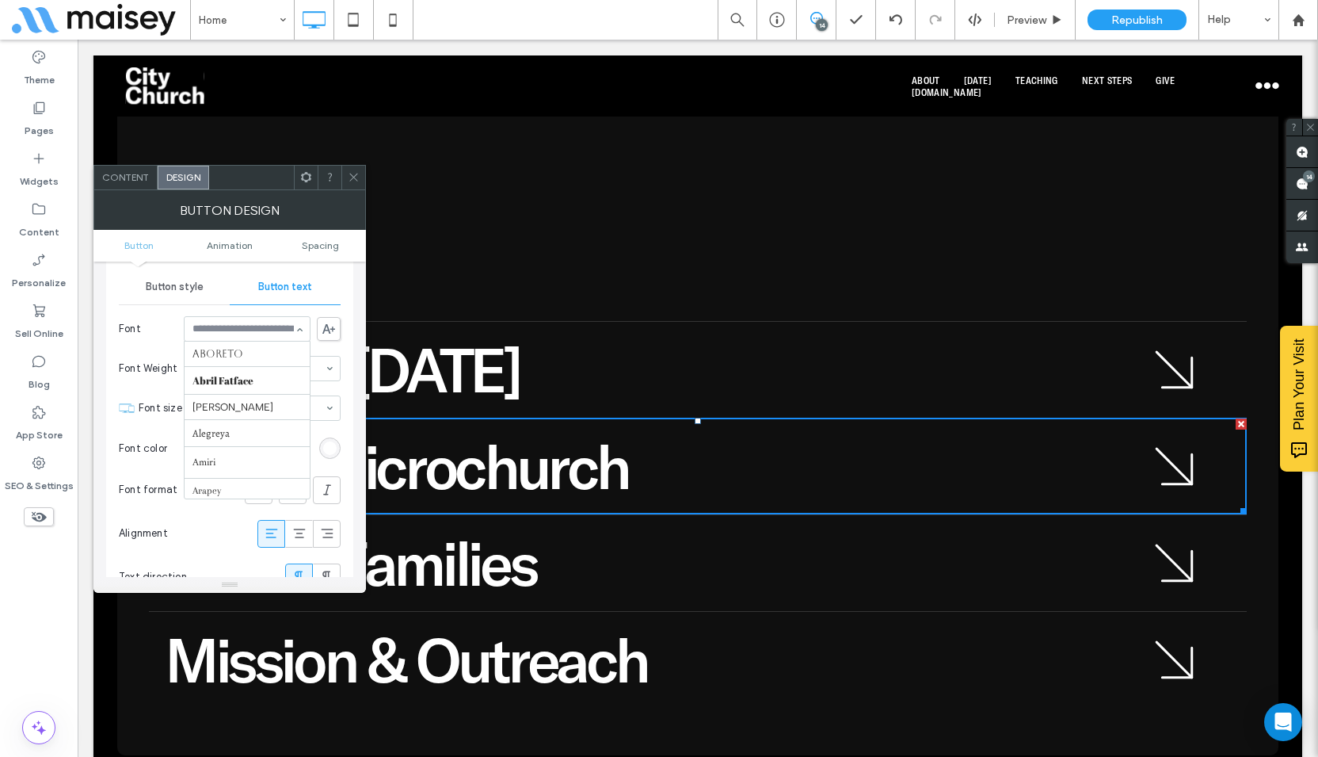
scroll to position [3895, 0]
click at [357, 177] on icon at bounding box center [354, 177] width 12 height 12
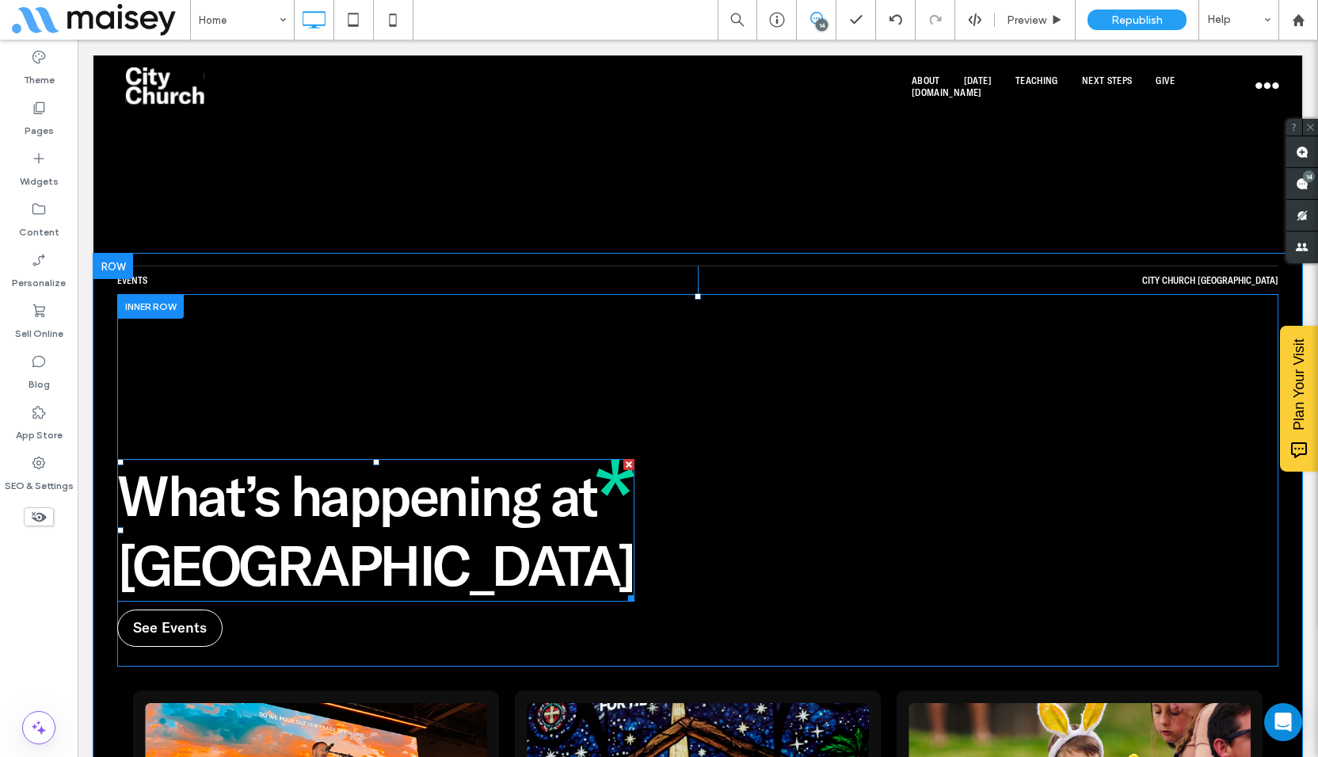
scroll to position [4516, 0]
